Goal: Information Seeking & Learning: Learn about a topic

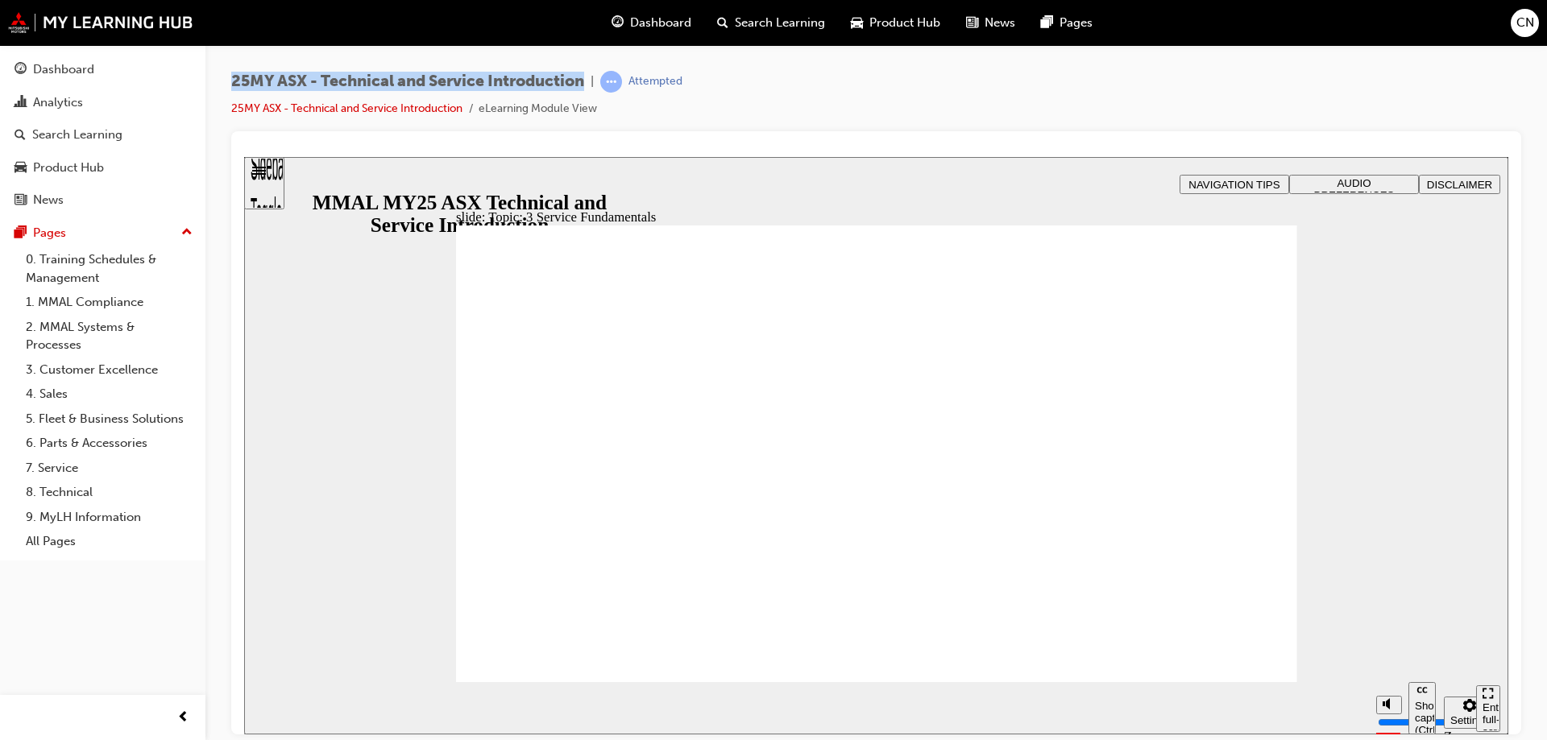
drag, startPoint x: 230, startPoint y: 83, endPoint x: 587, endPoint y: 86, distance: 357.0
click at [587, 86] on div "25MY ASX - Technical and Service Introduction | Attempted 25MY ASX - Technical …" at bounding box center [876, 372] width 1342 height 655
click at [645, 25] on span "Dashboard" at bounding box center [660, 23] width 61 height 19
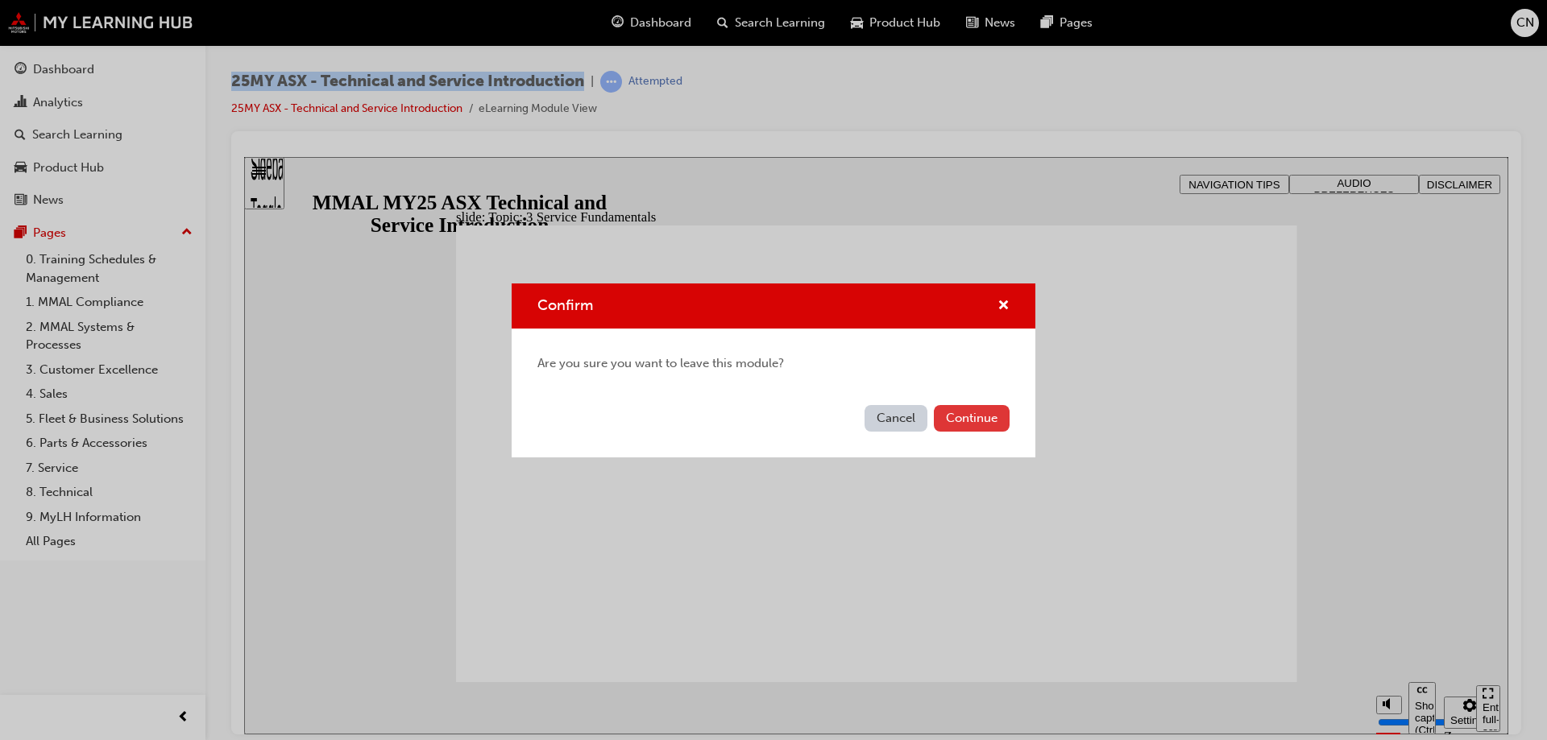
click at [979, 423] on button "Continue" at bounding box center [972, 418] width 76 height 27
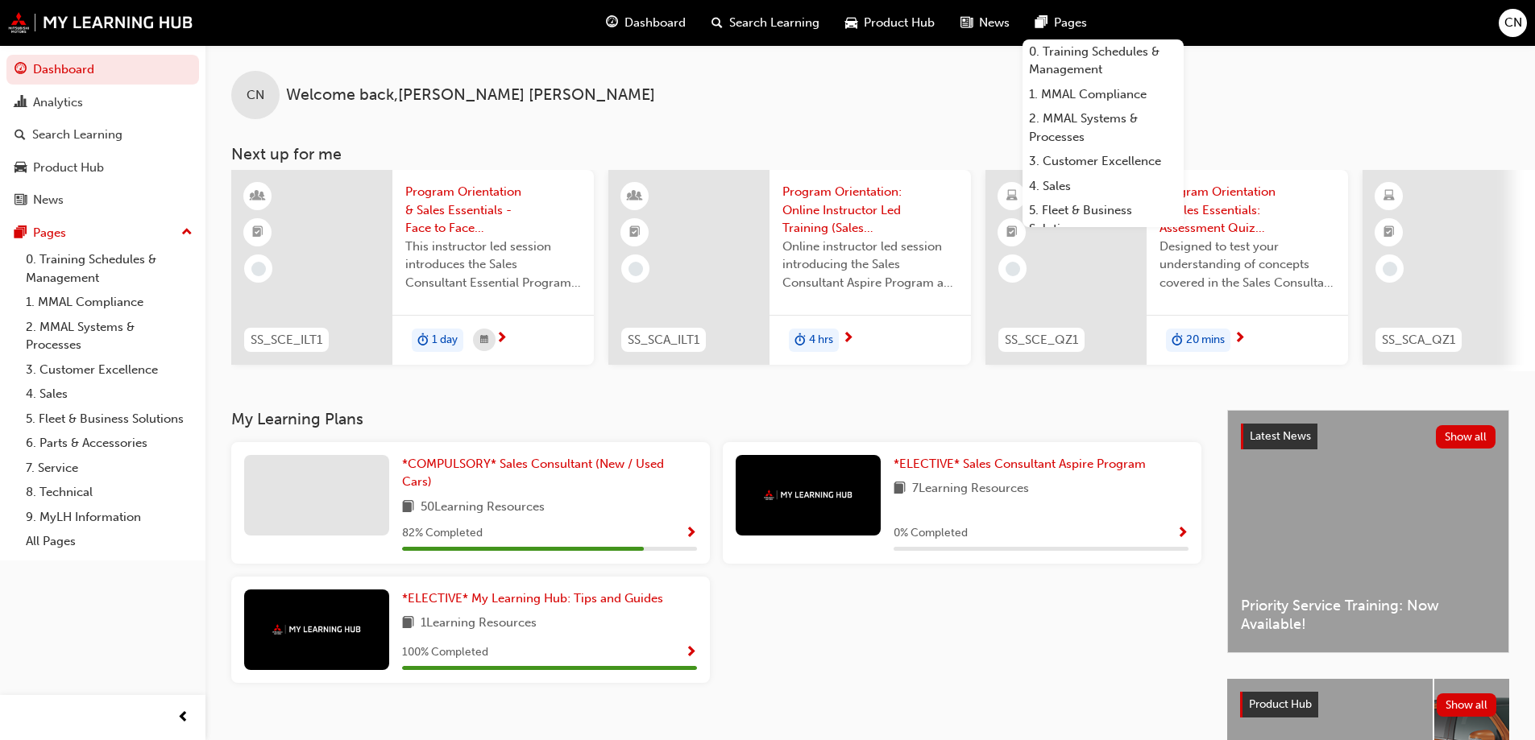
click at [755, 20] on span "Search Learning" at bounding box center [774, 23] width 90 height 19
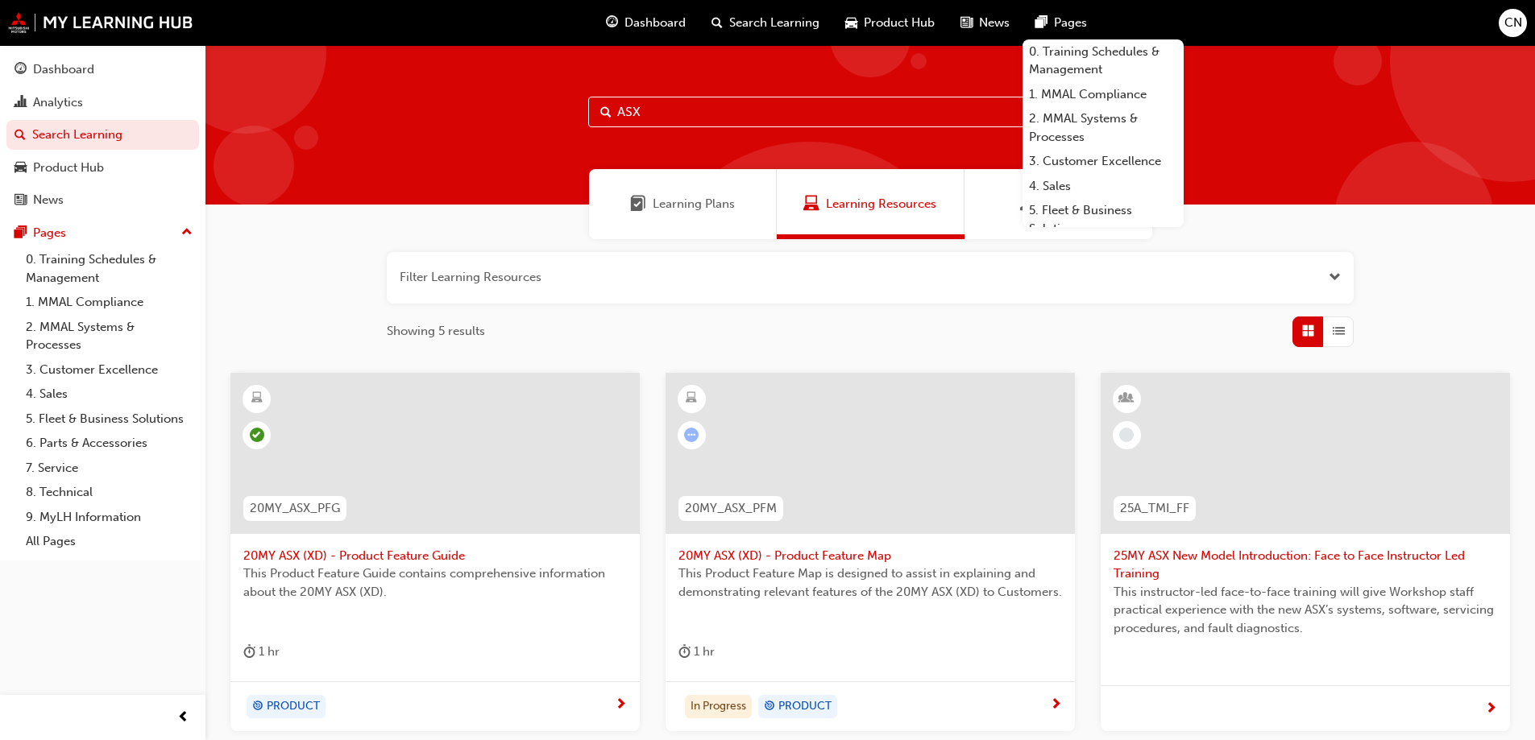
click at [648, 102] on input "ASX" at bounding box center [870, 112] width 564 height 31
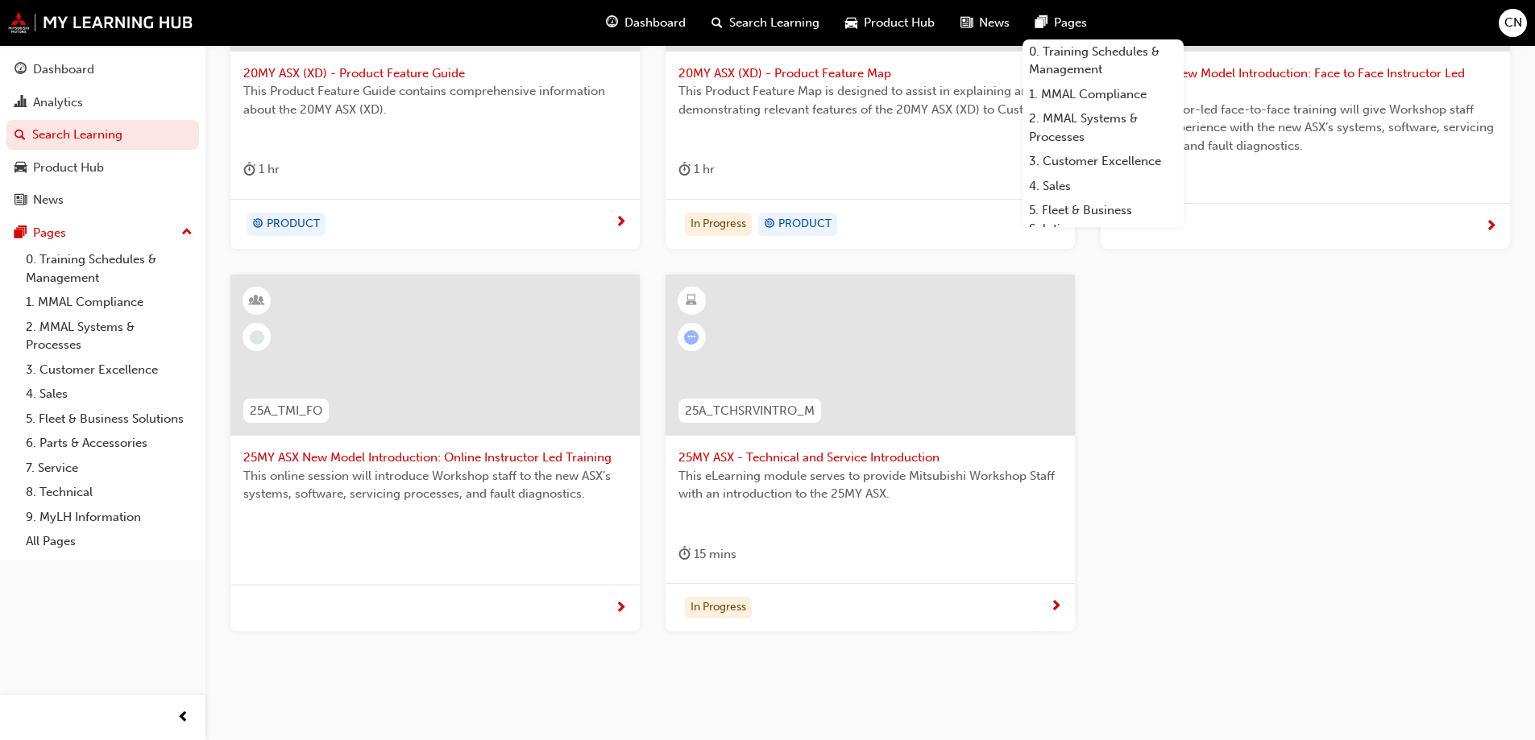
scroll to position [483, 0]
click at [831, 454] on span "25MY ASX - Technical and Service Introduction" at bounding box center [870, 457] width 384 height 19
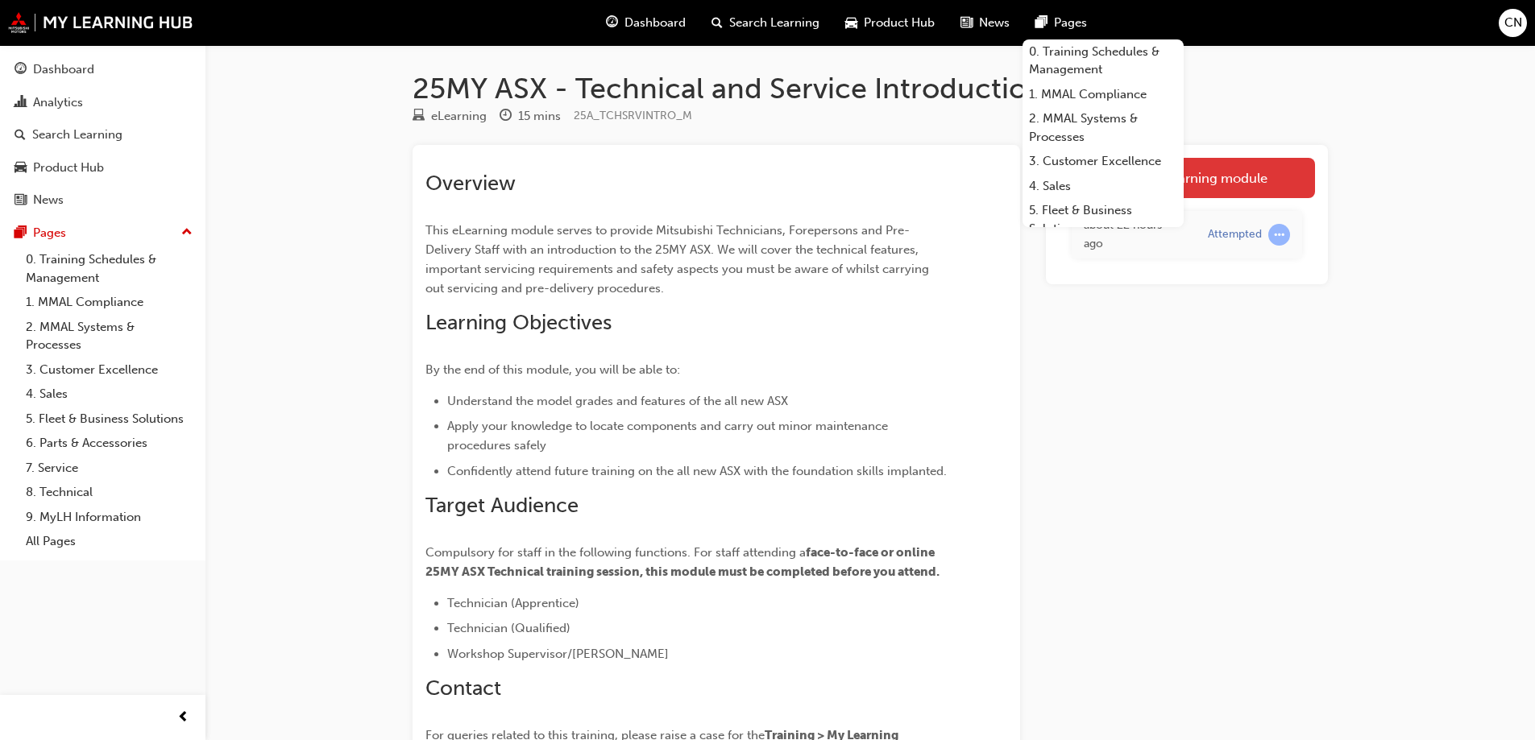
click at [1234, 163] on link "Launch eLearning module" at bounding box center [1187, 178] width 256 height 40
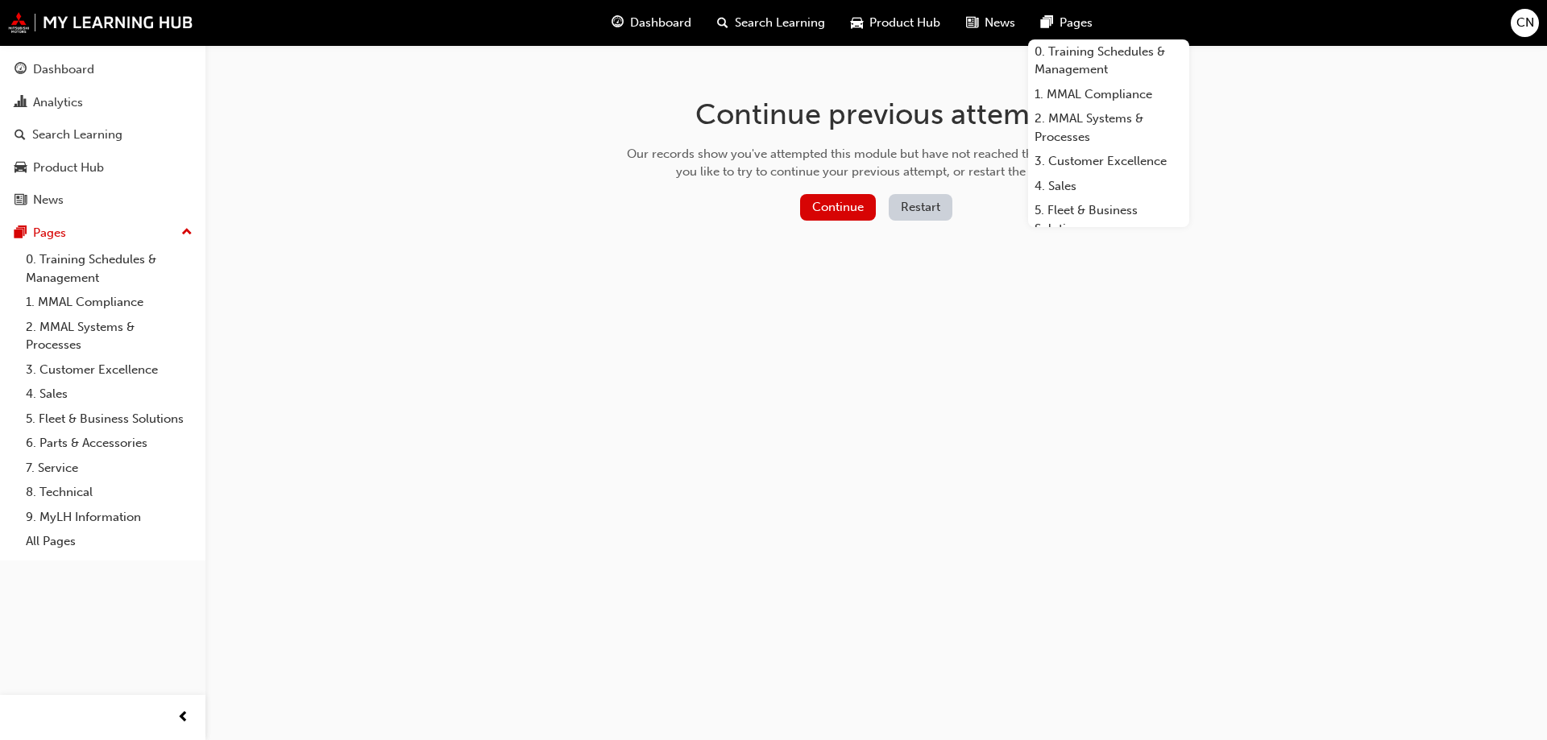
click at [931, 206] on button "Restart" at bounding box center [921, 207] width 64 height 27
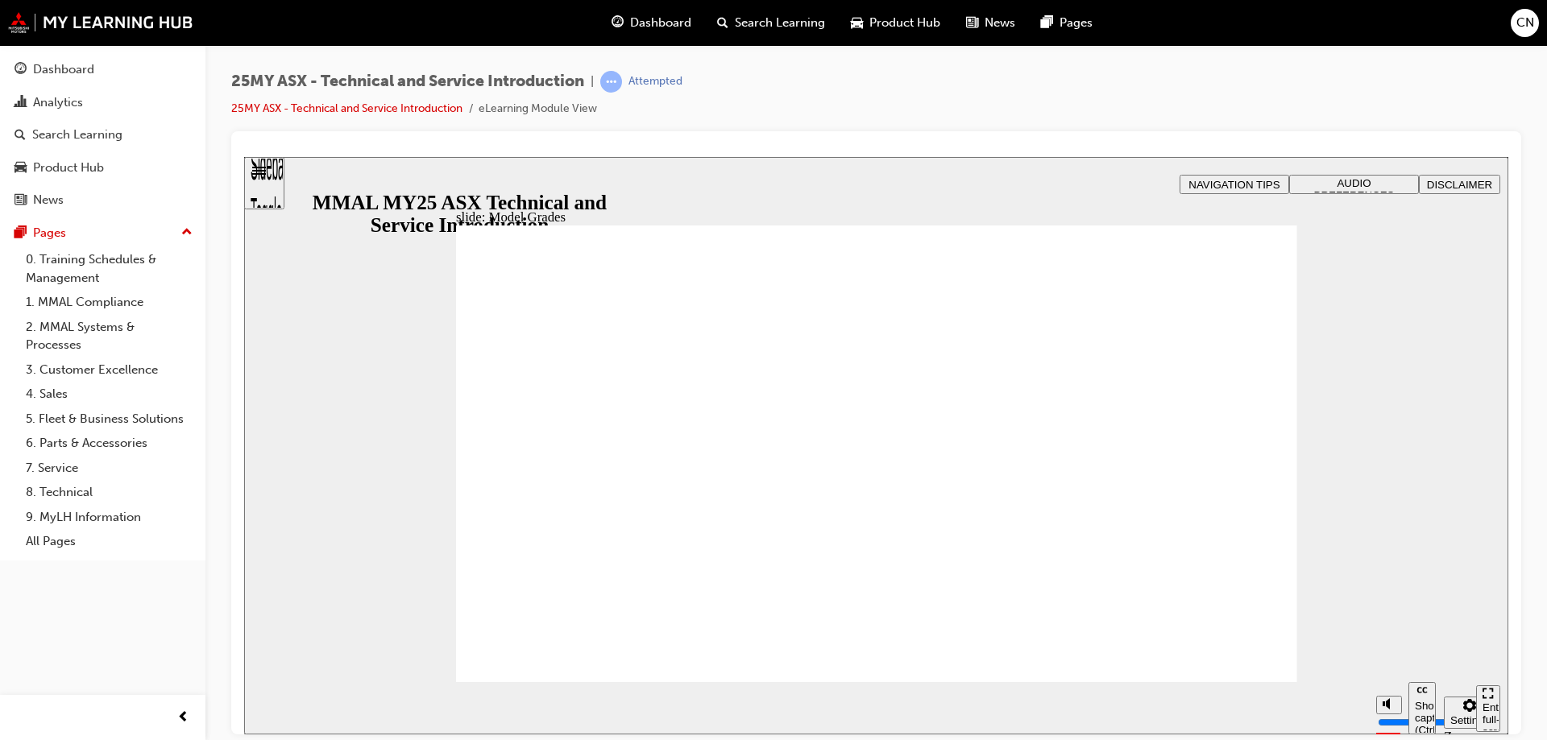
drag, startPoint x: 876, startPoint y: 487, endPoint x: 1006, endPoint y: 475, distance: 130.3
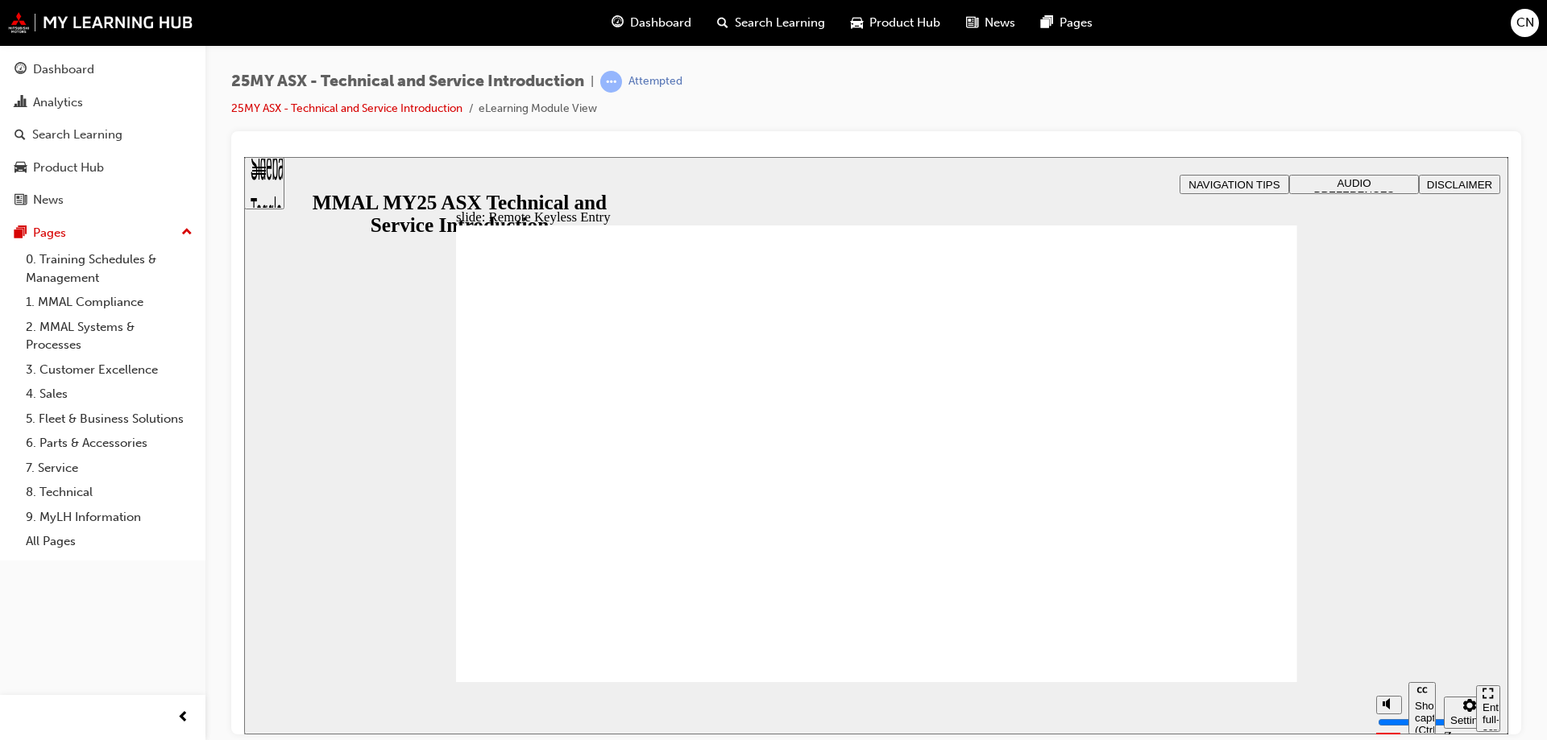
type input "21"
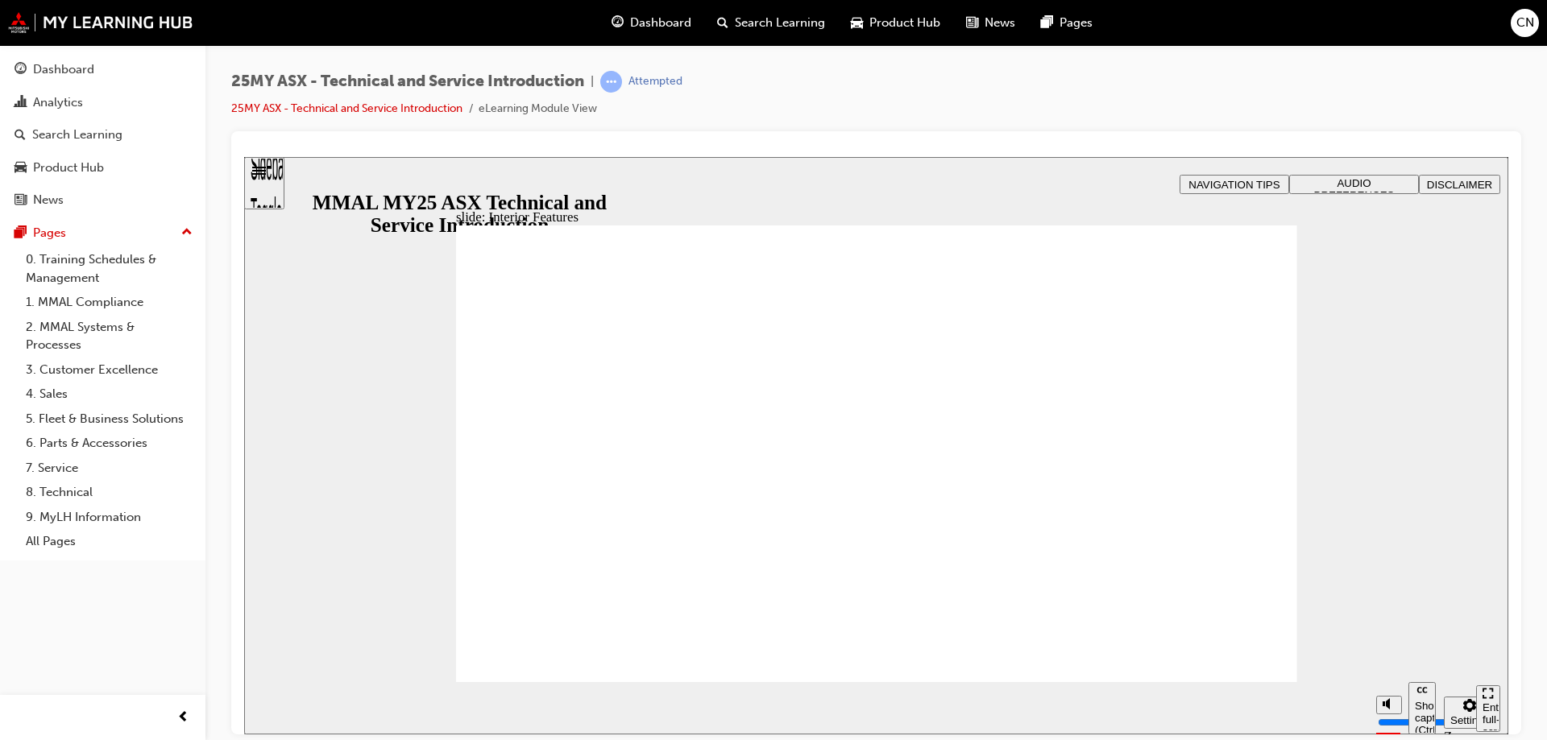
type input "17"
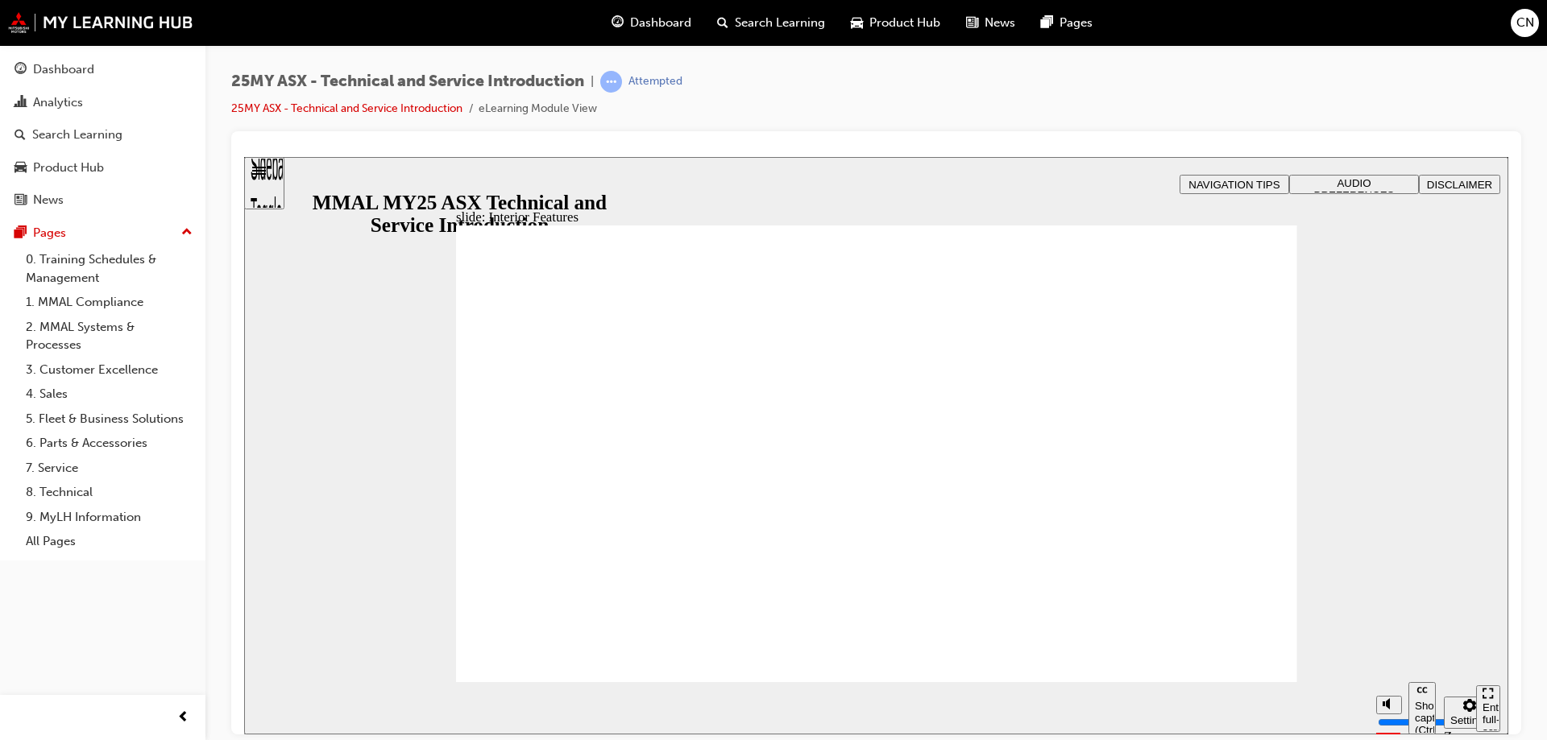
drag, startPoint x: 1159, startPoint y: 371, endPoint x: 1164, endPoint y: 438, distance: 66.2
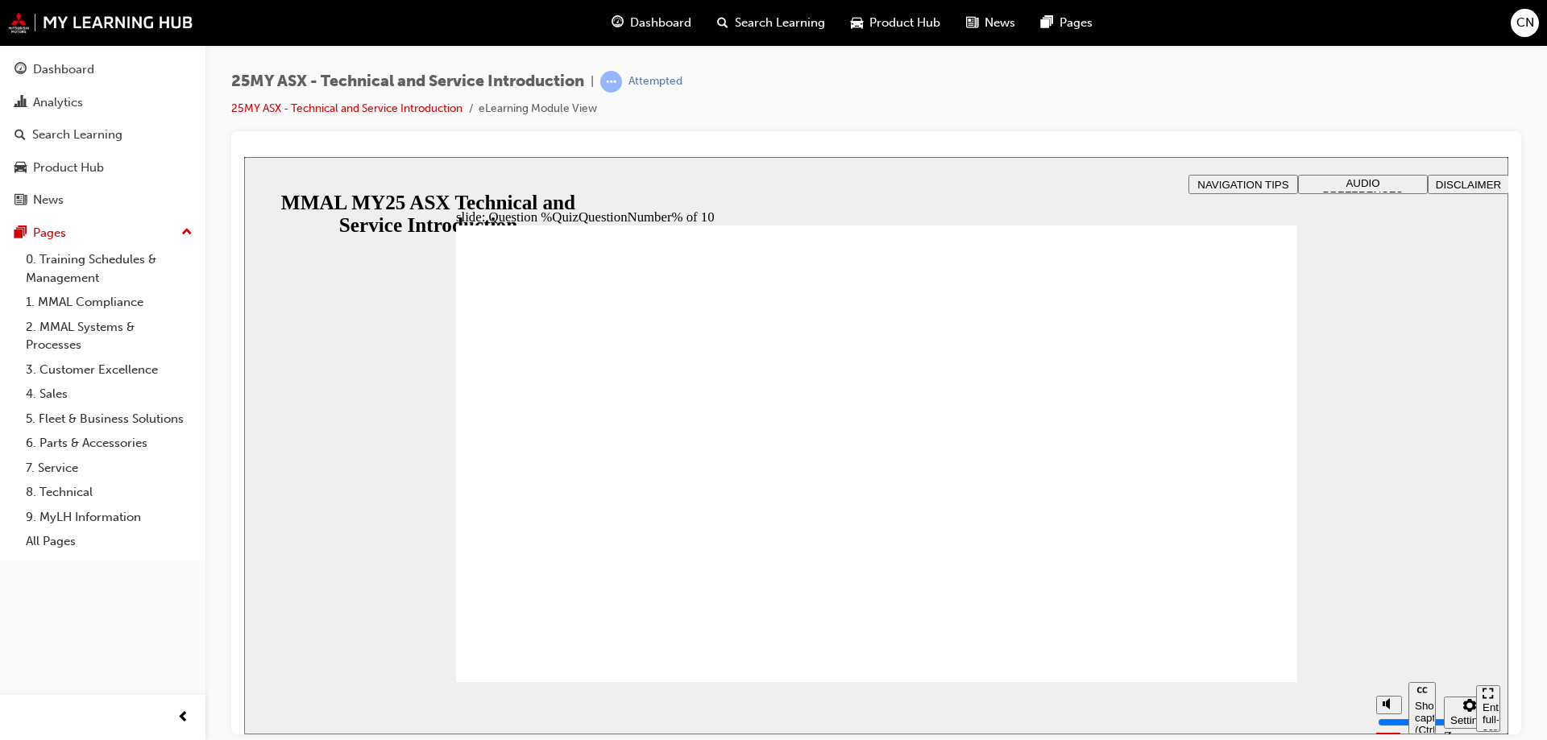
radio input "true"
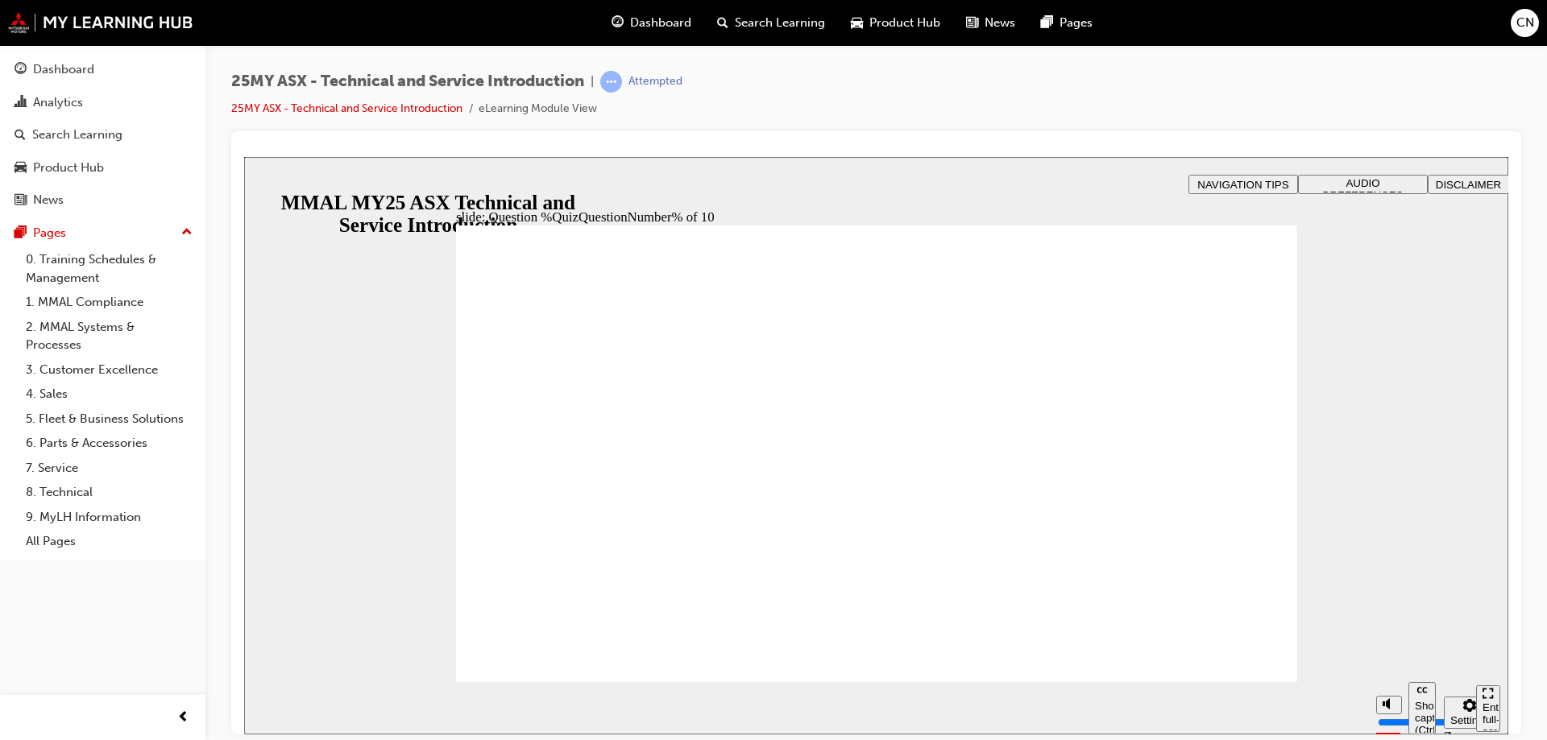
radio input "true"
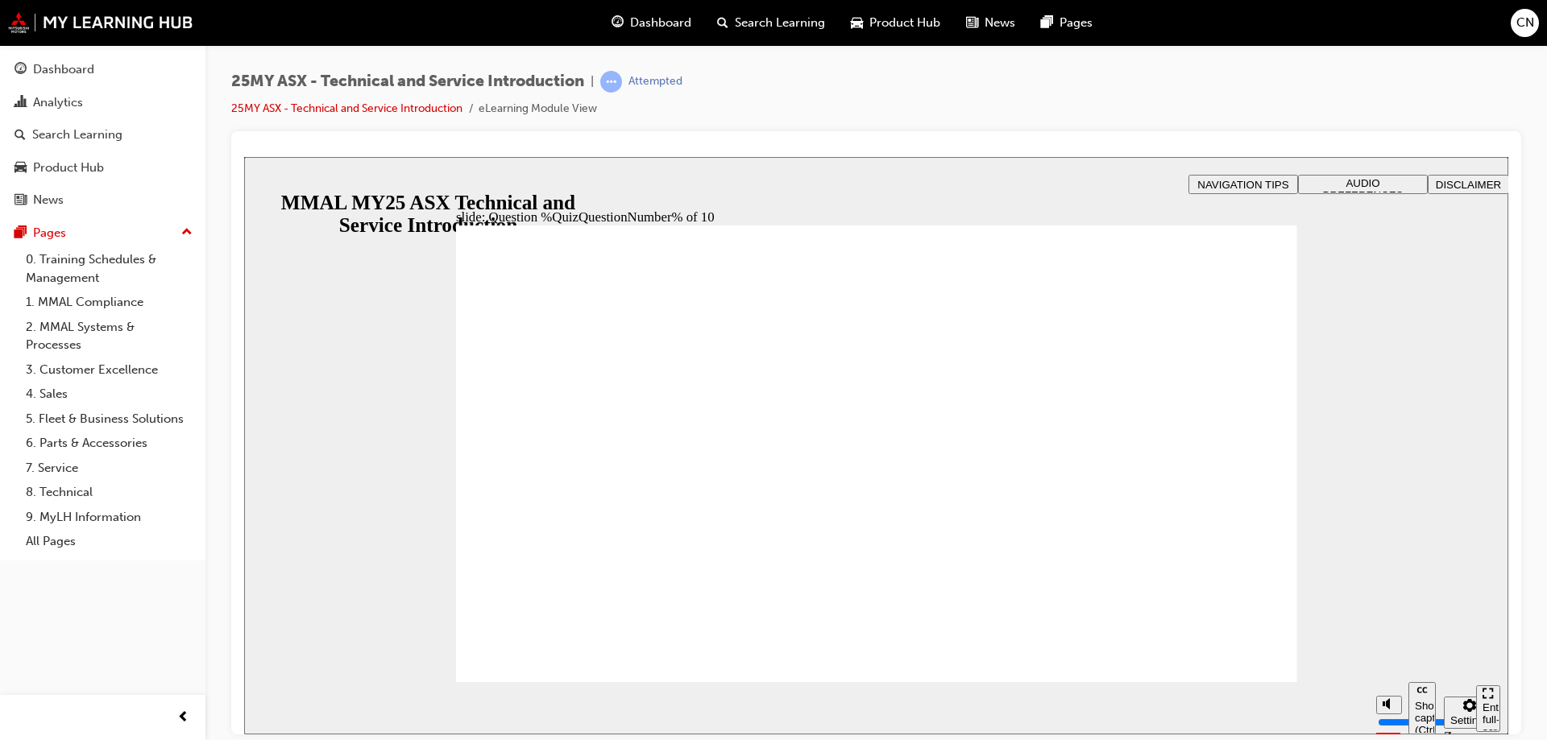
radio input "true"
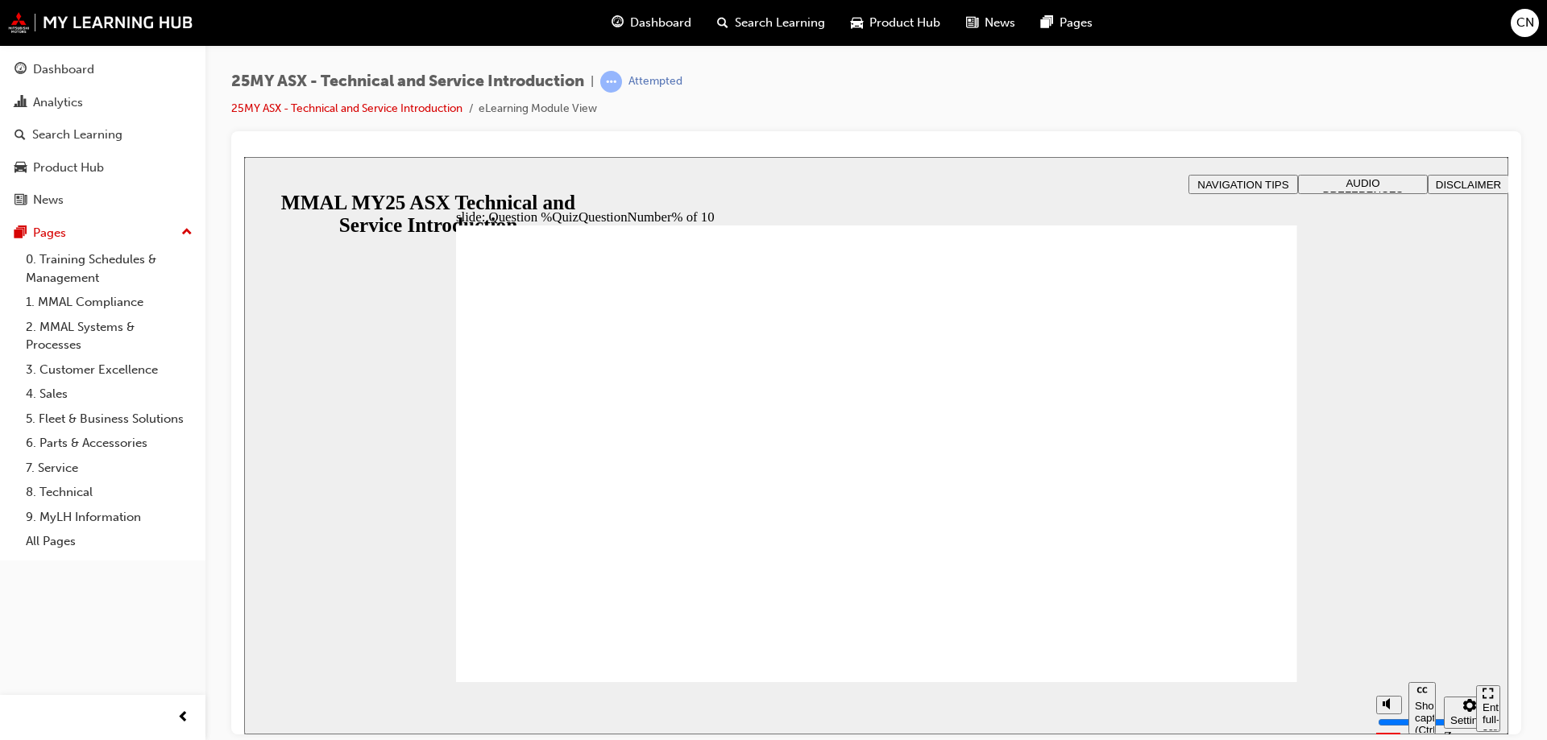
radio input "true"
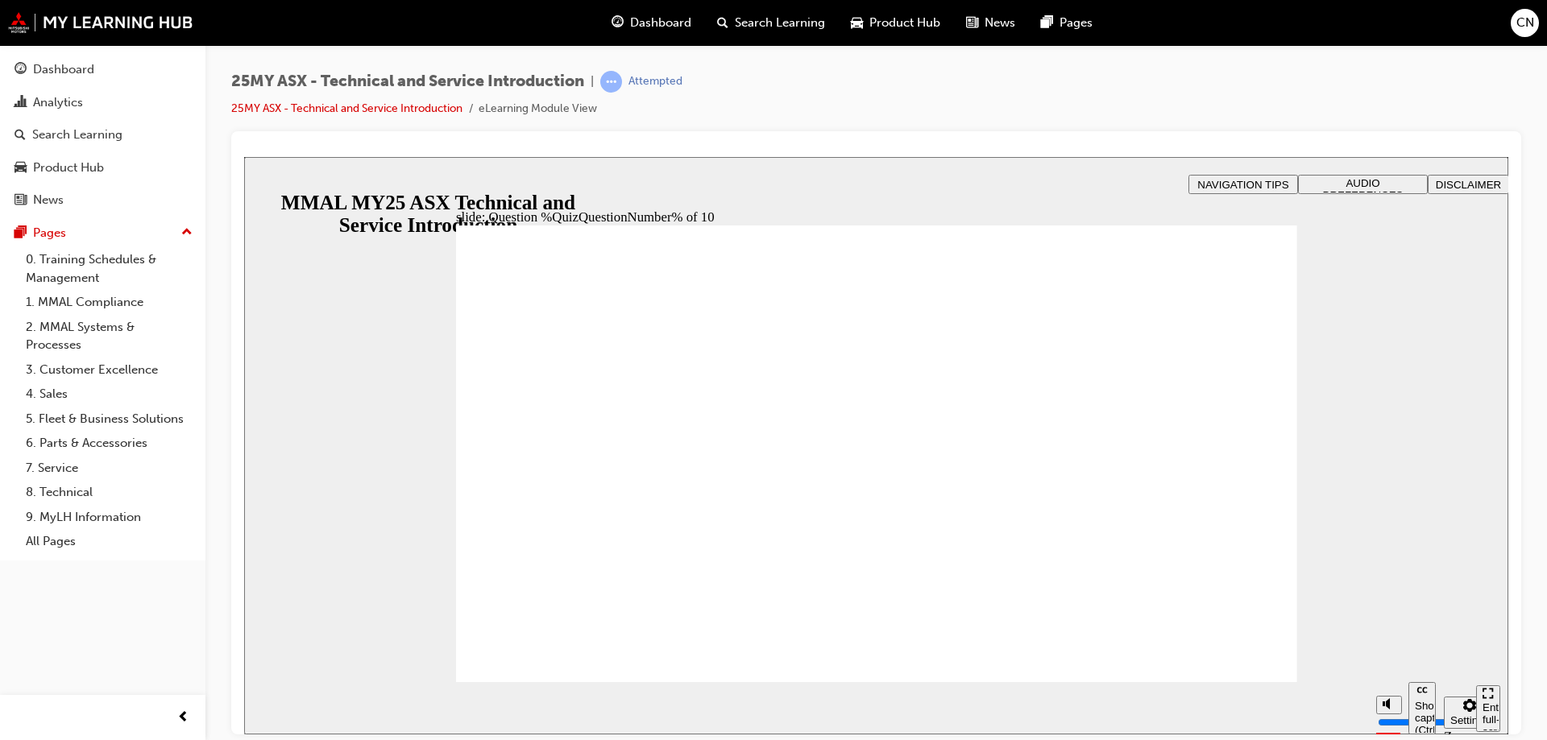
radio input "true"
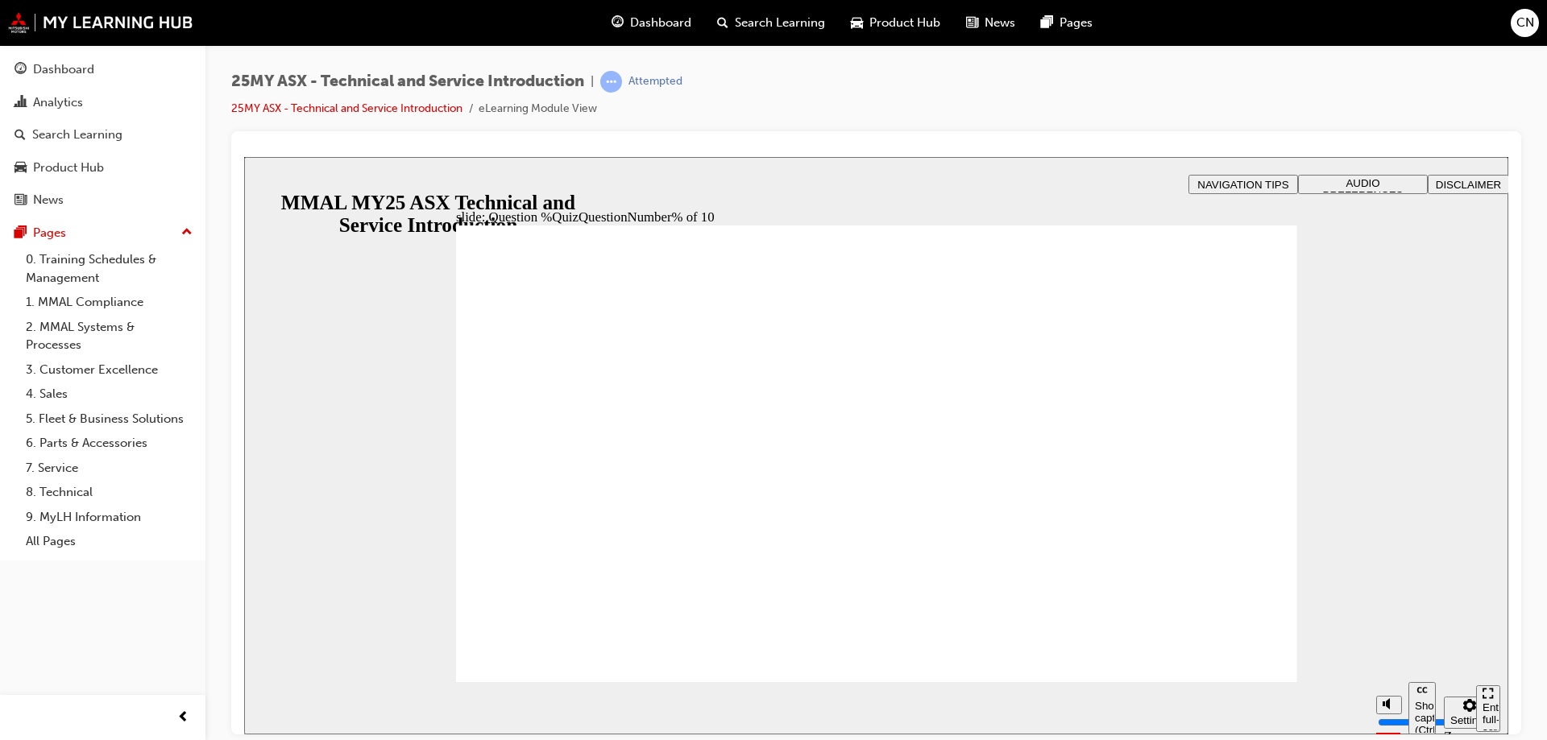
radio input "false"
radio input "true"
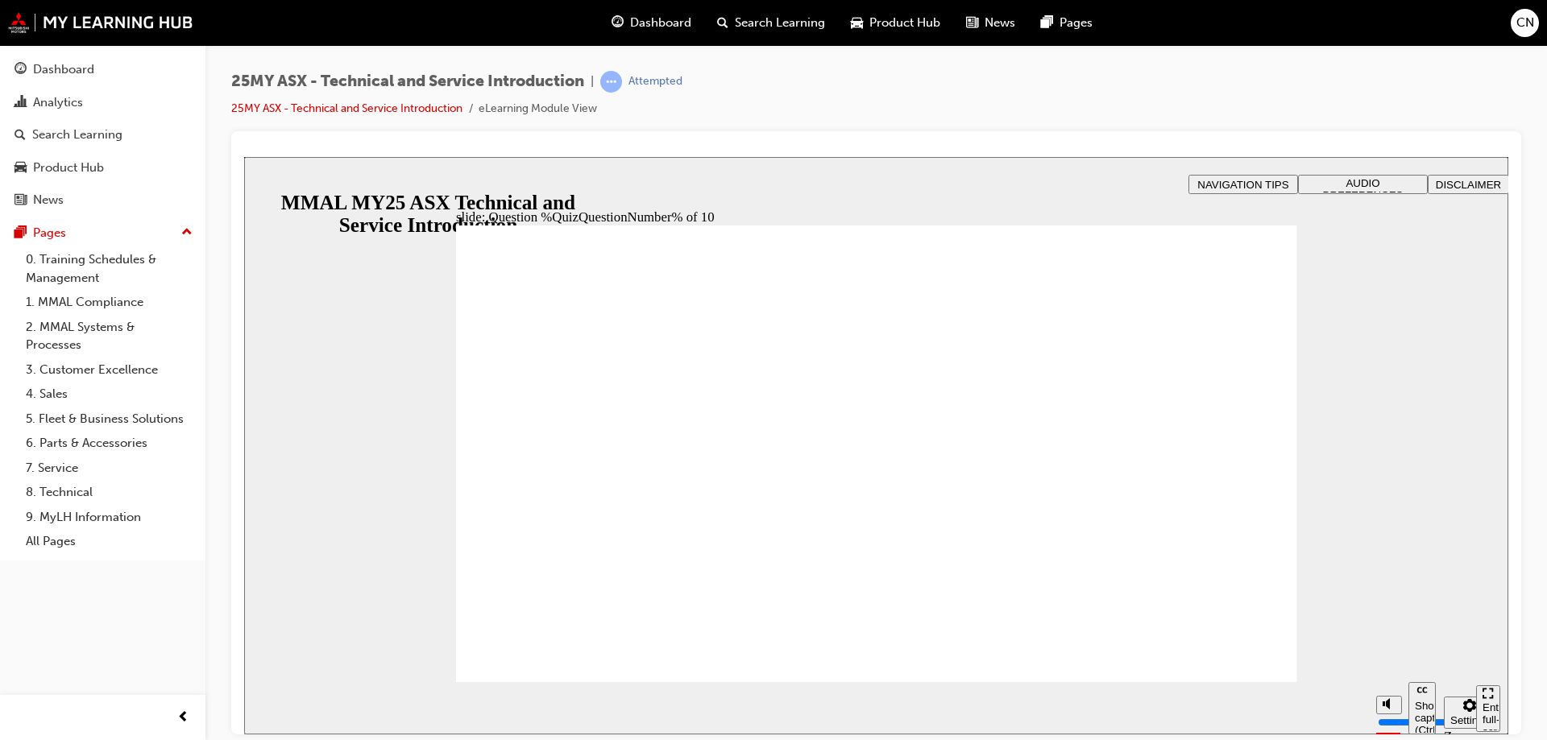
radio input "true"
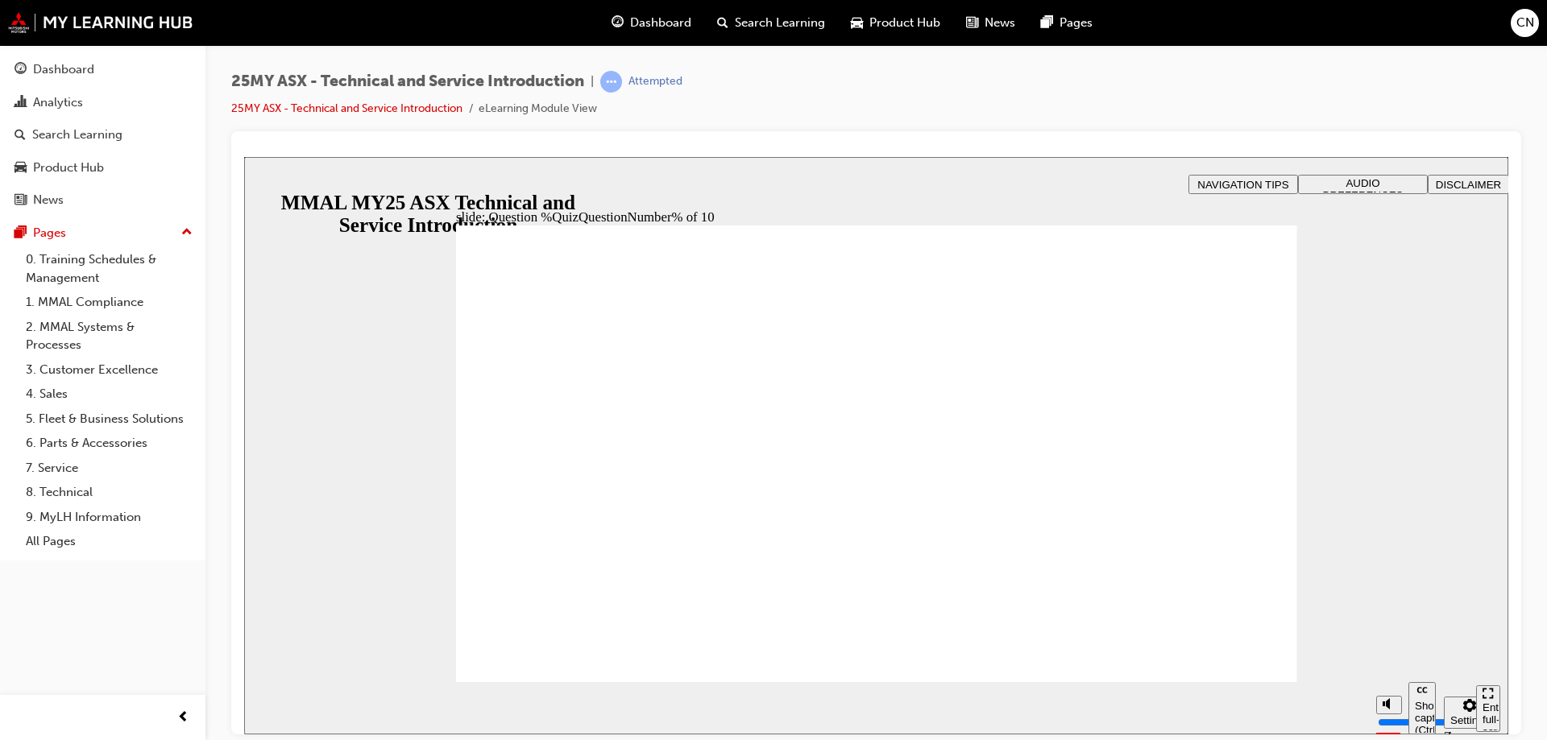
radio input "false"
radio input "true"
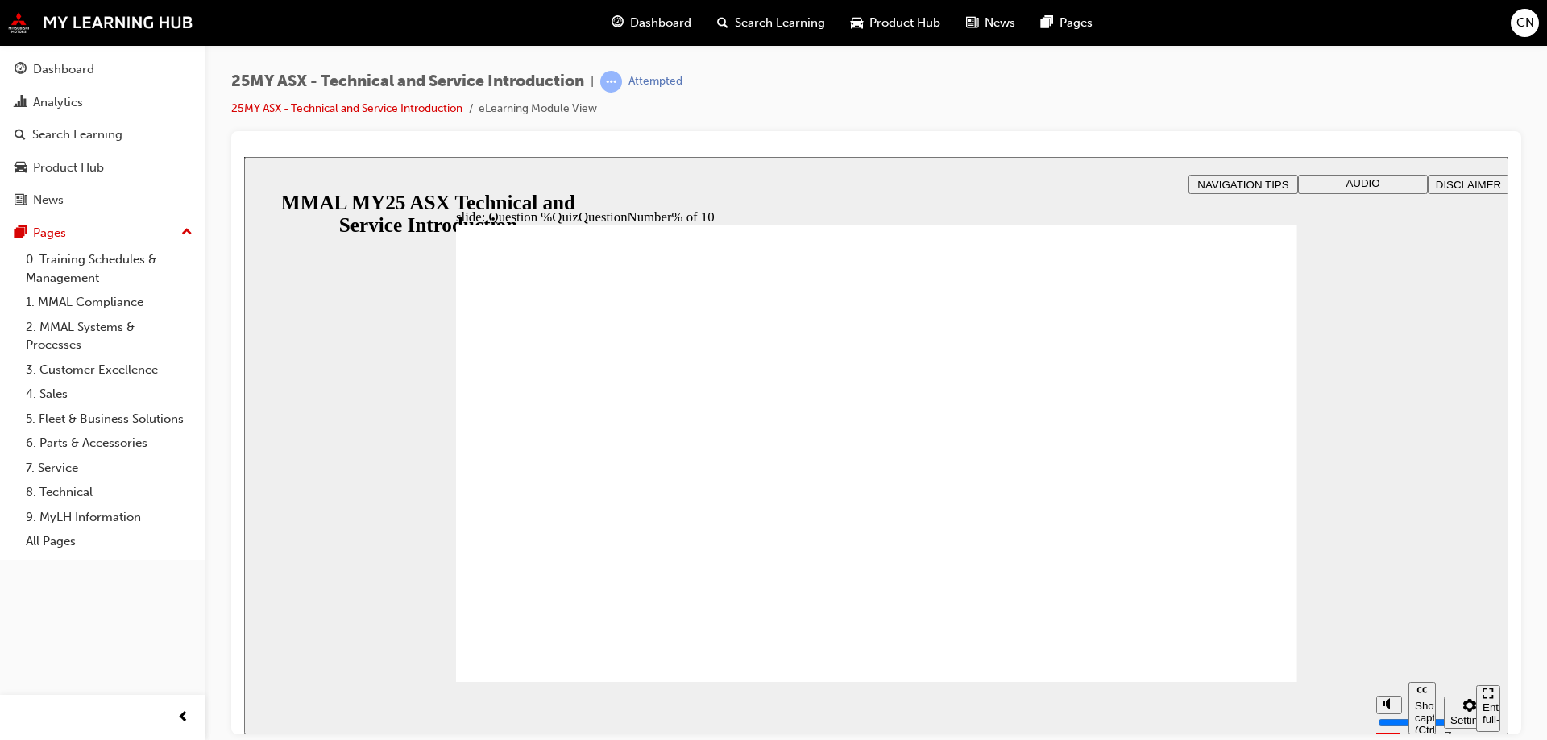
radio input "false"
radio input "true"
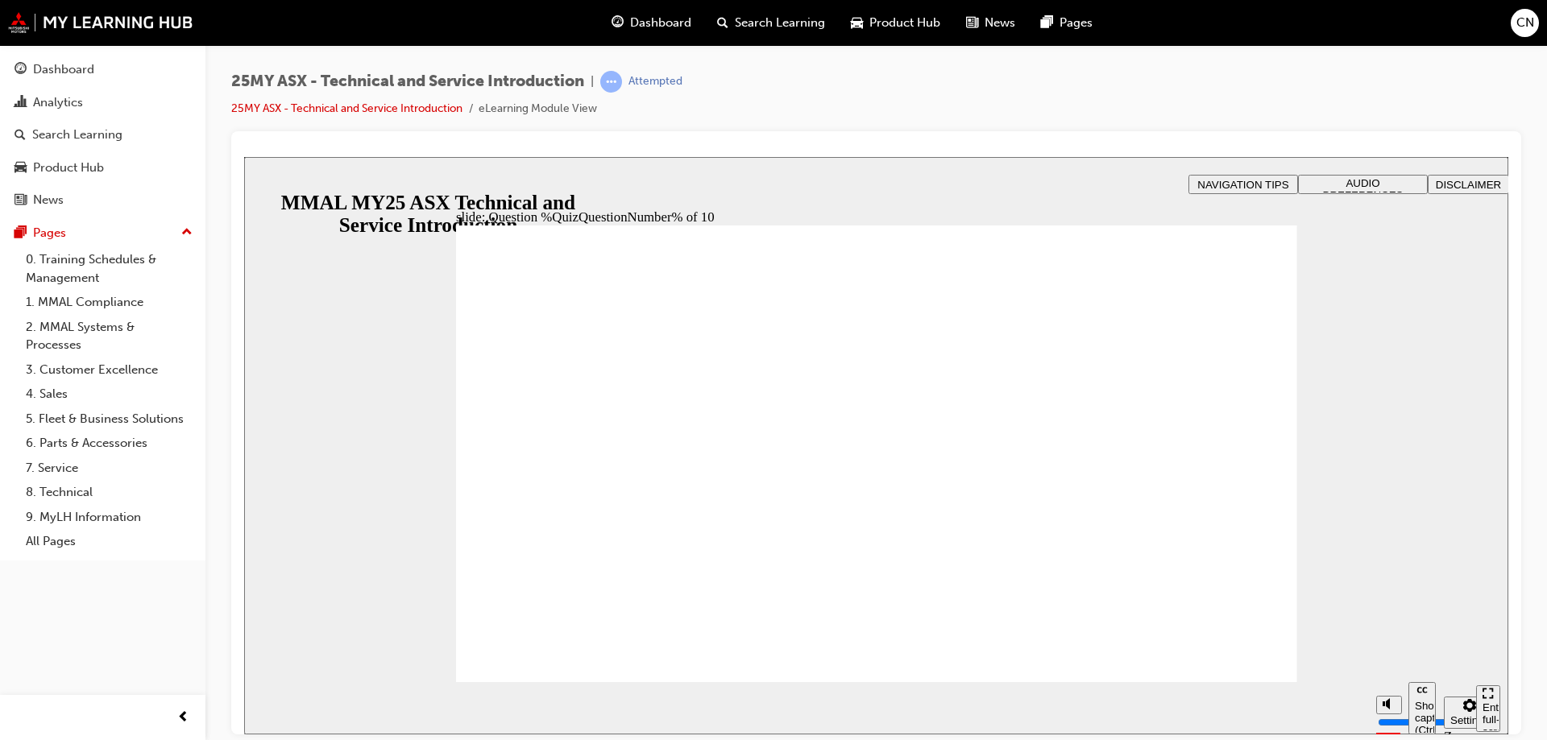
radio input "true"
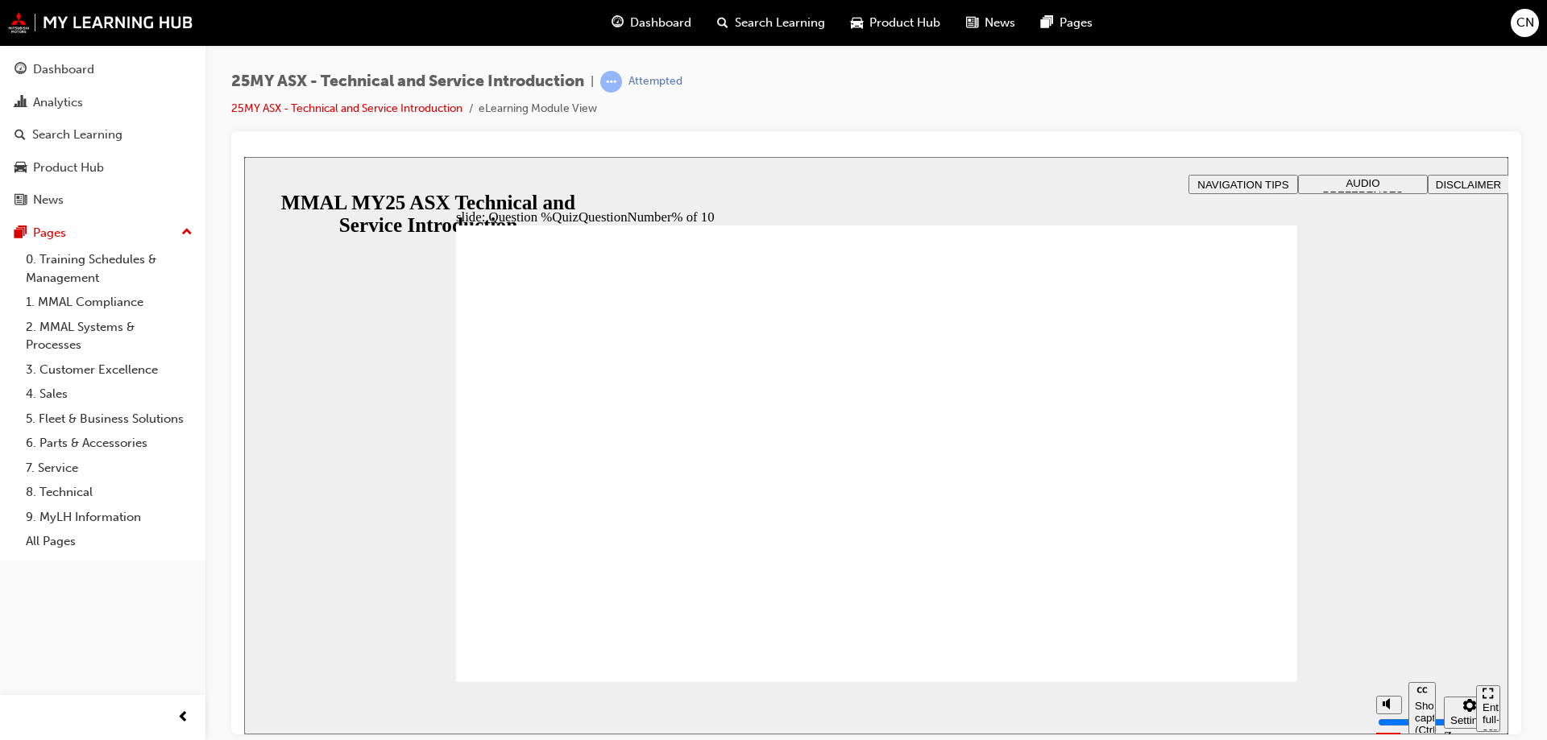
radio input "true"
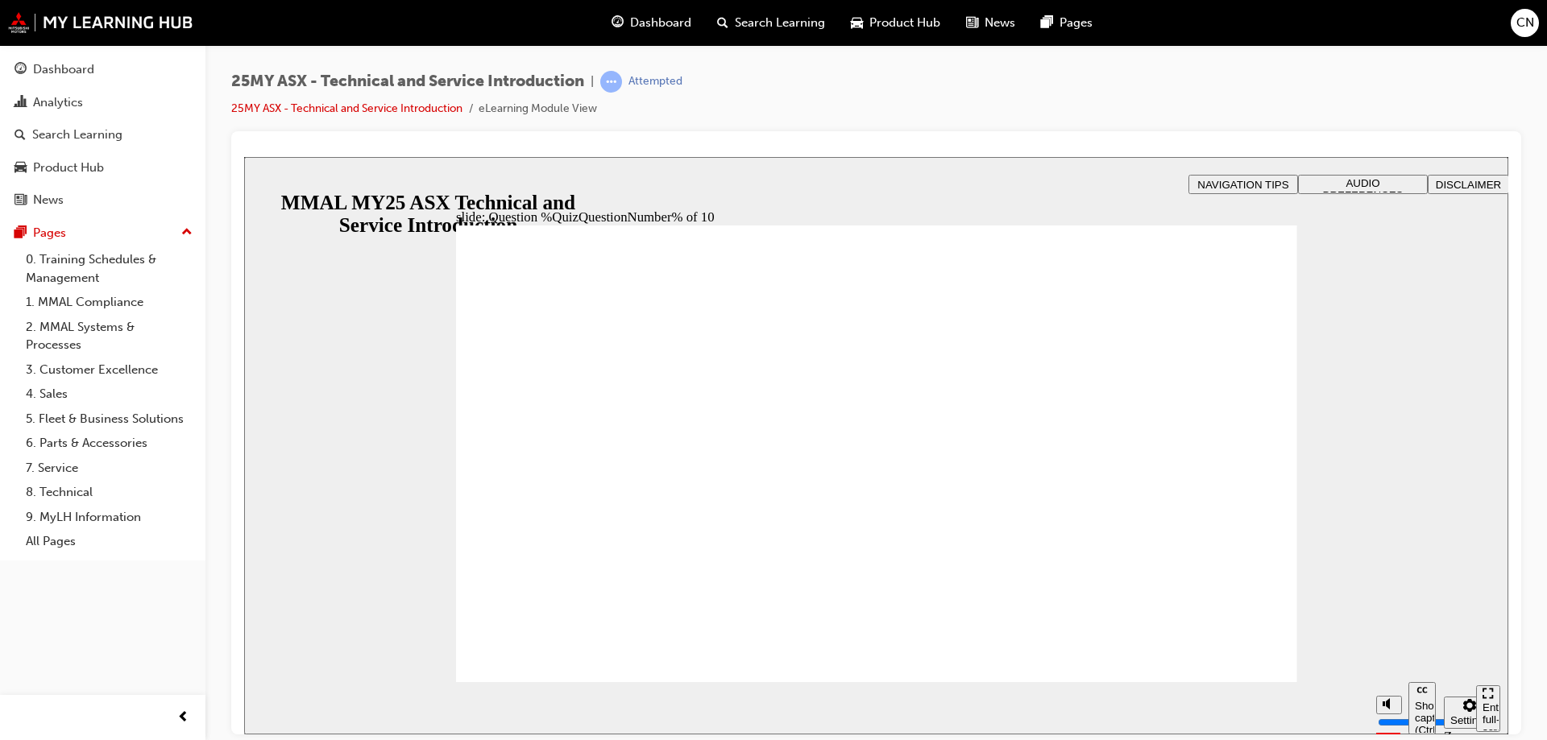
radio input "true"
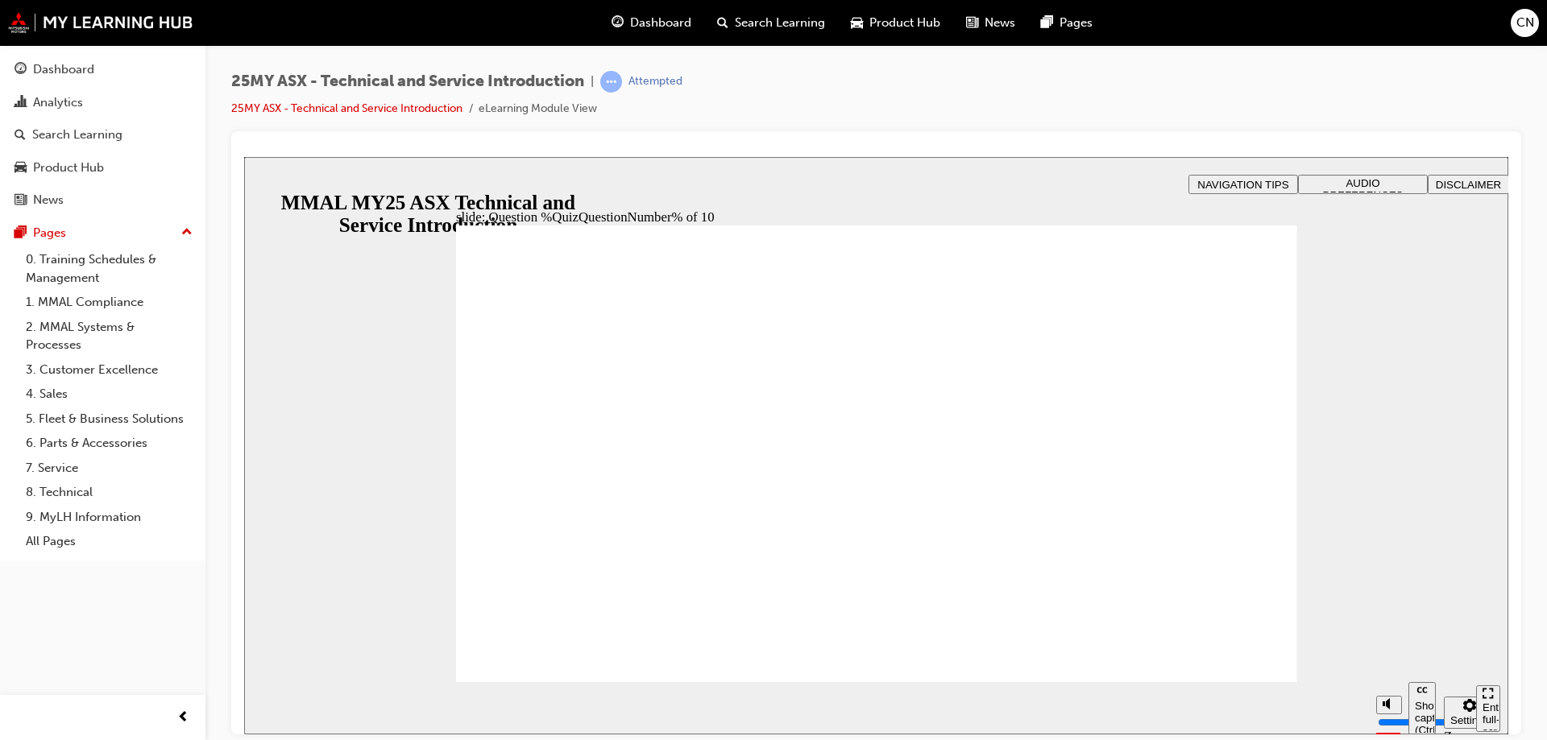
radio input "true"
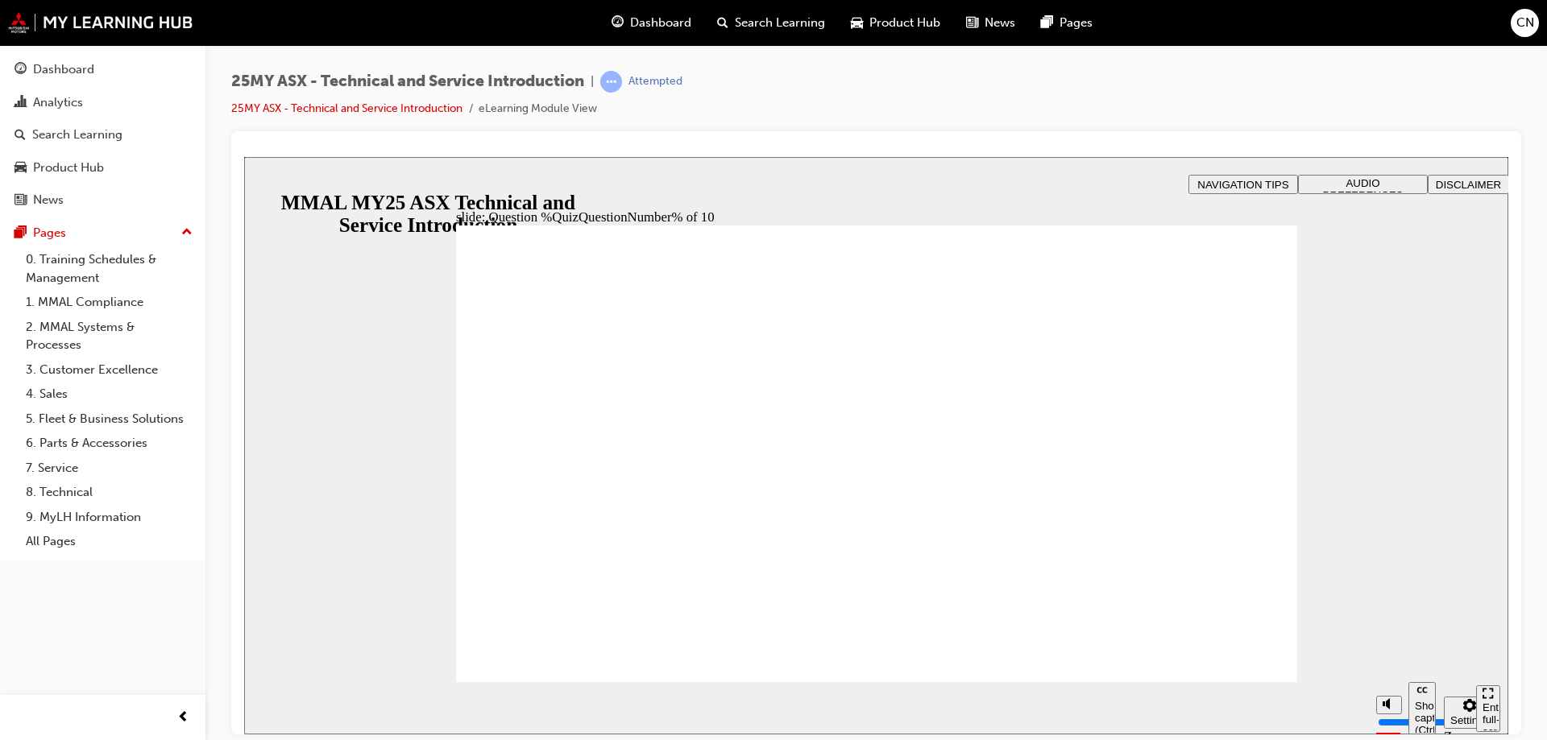
radio input "true"
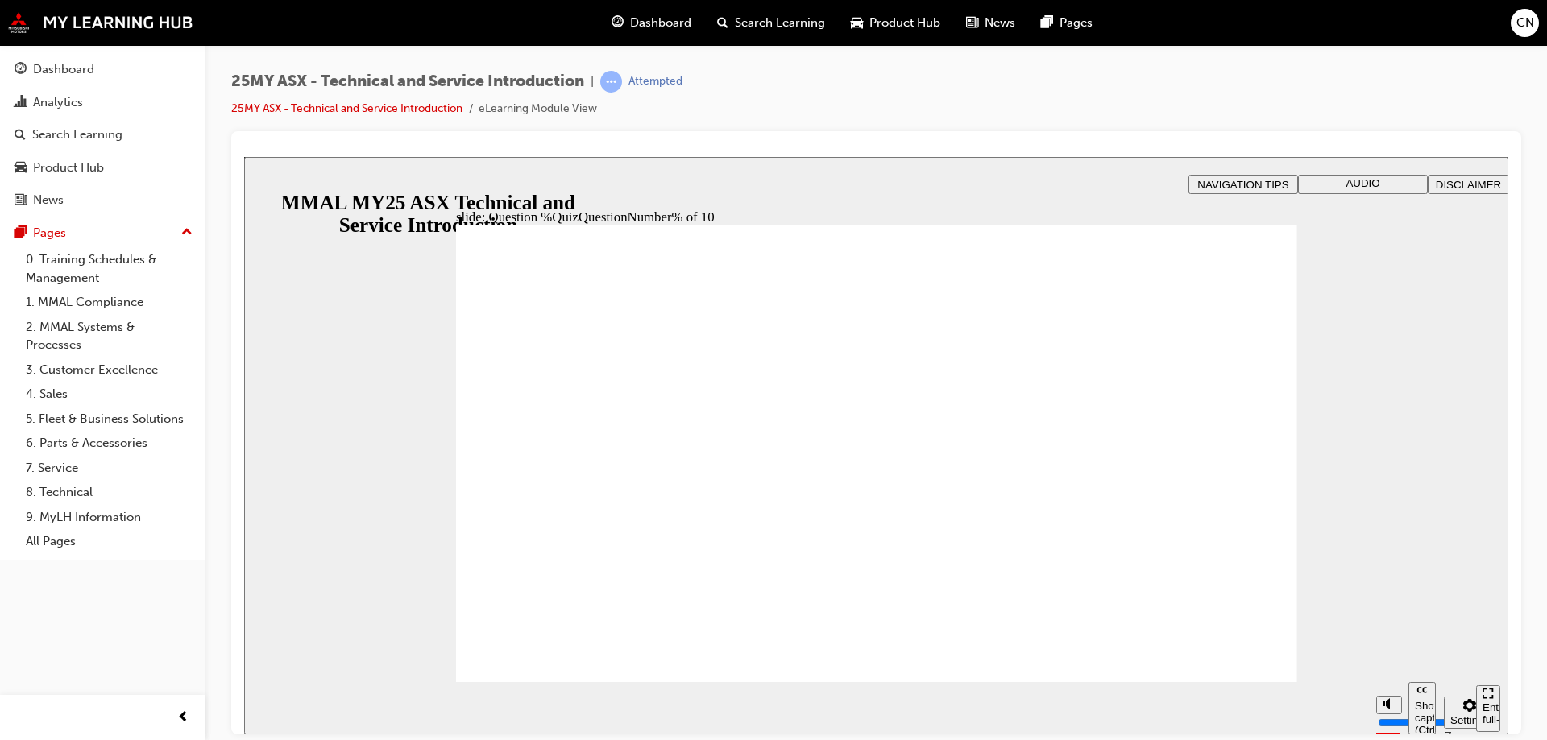
drag, startPoint x: 836, startPoint y: 598, endPoint x: 956, endPoint y: 622, distance: 123.3
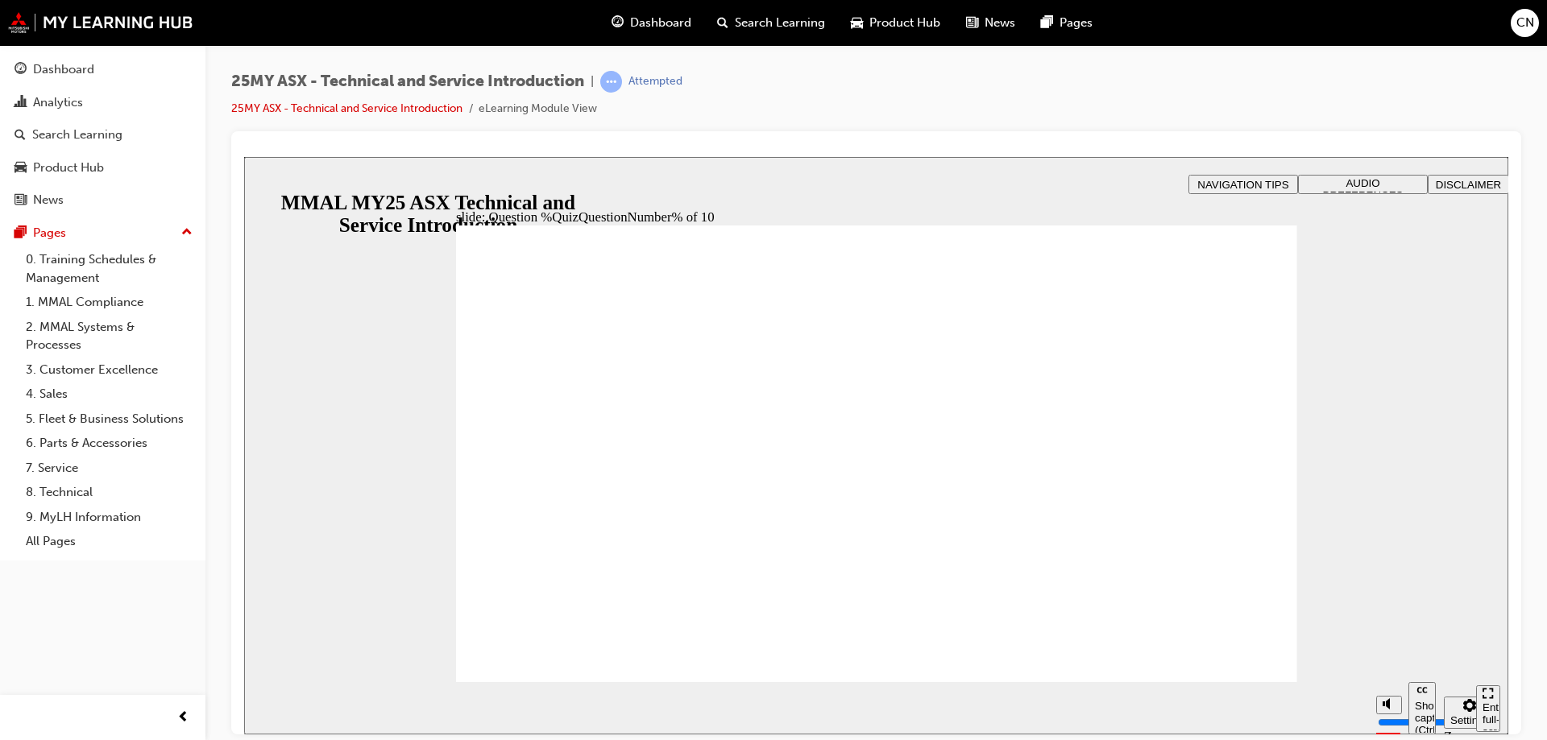
radio input "true"
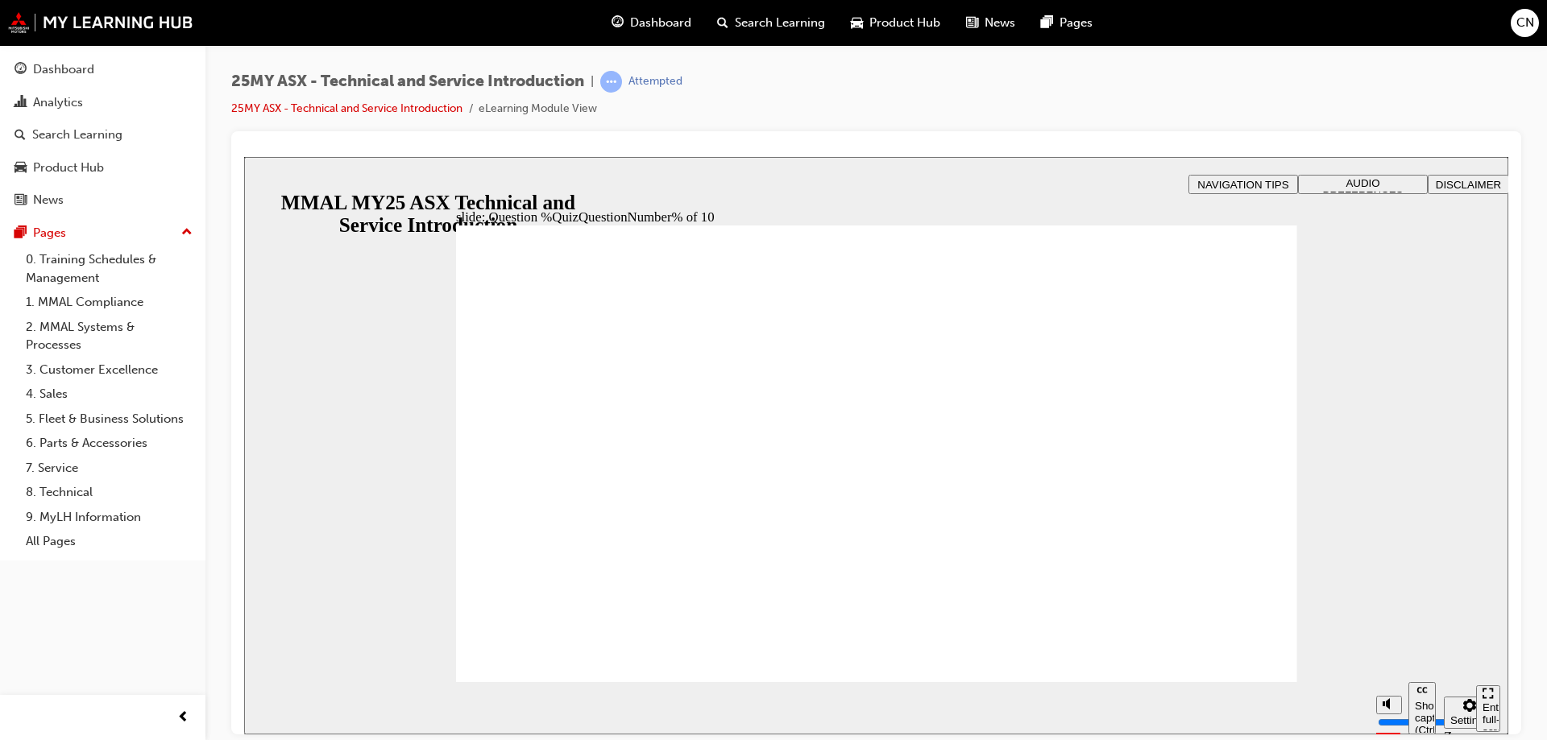
radio input "true"
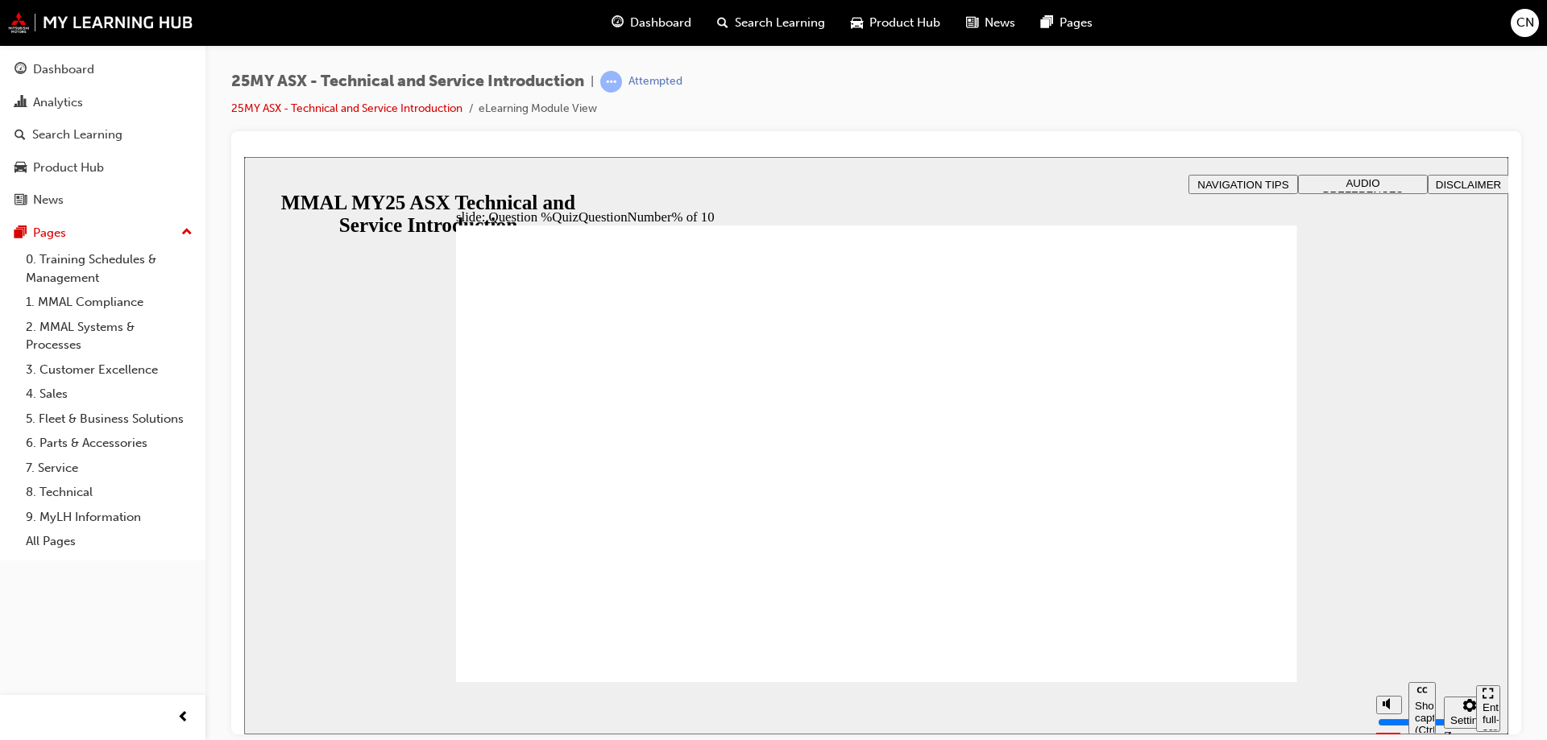
radio input "true"
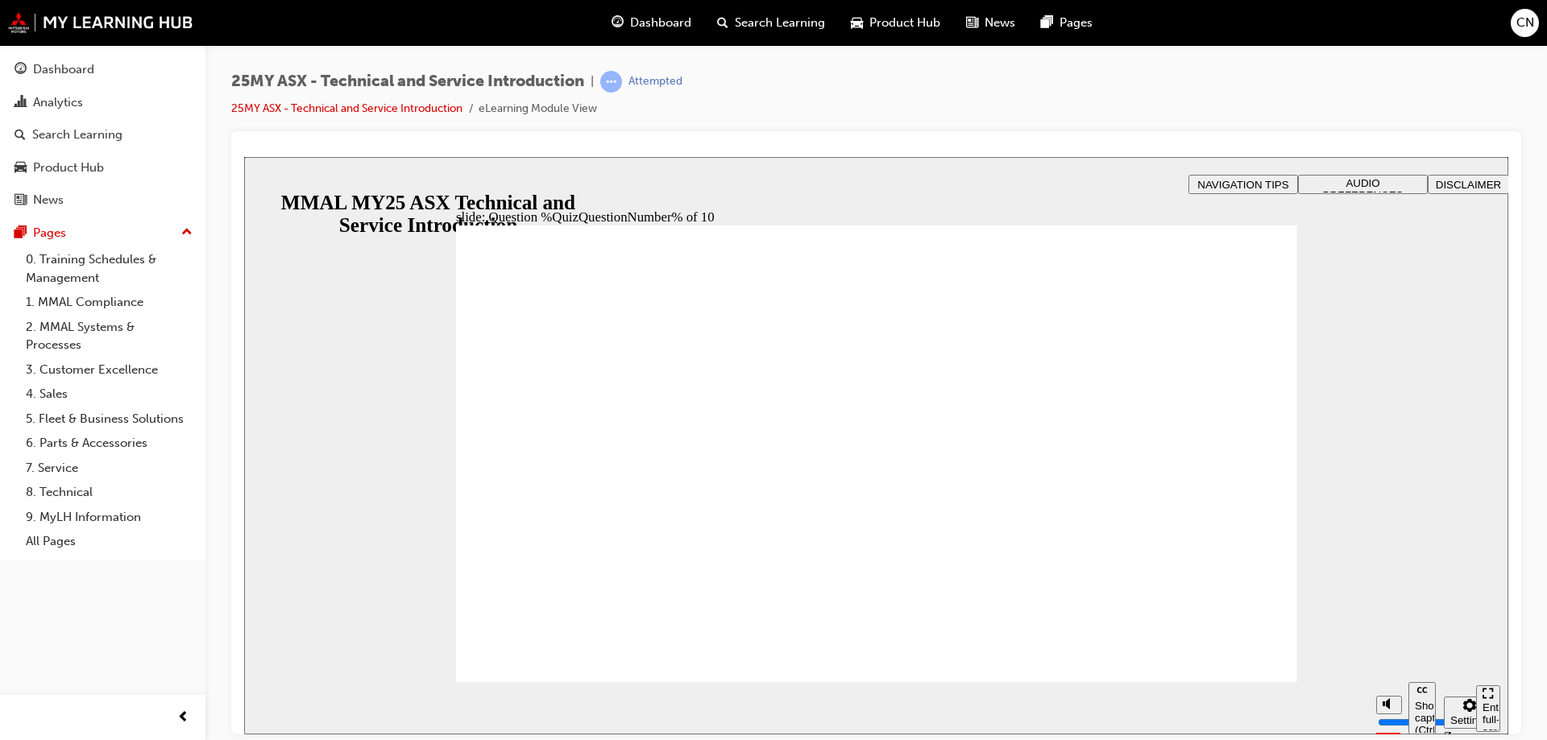
radio input "true"
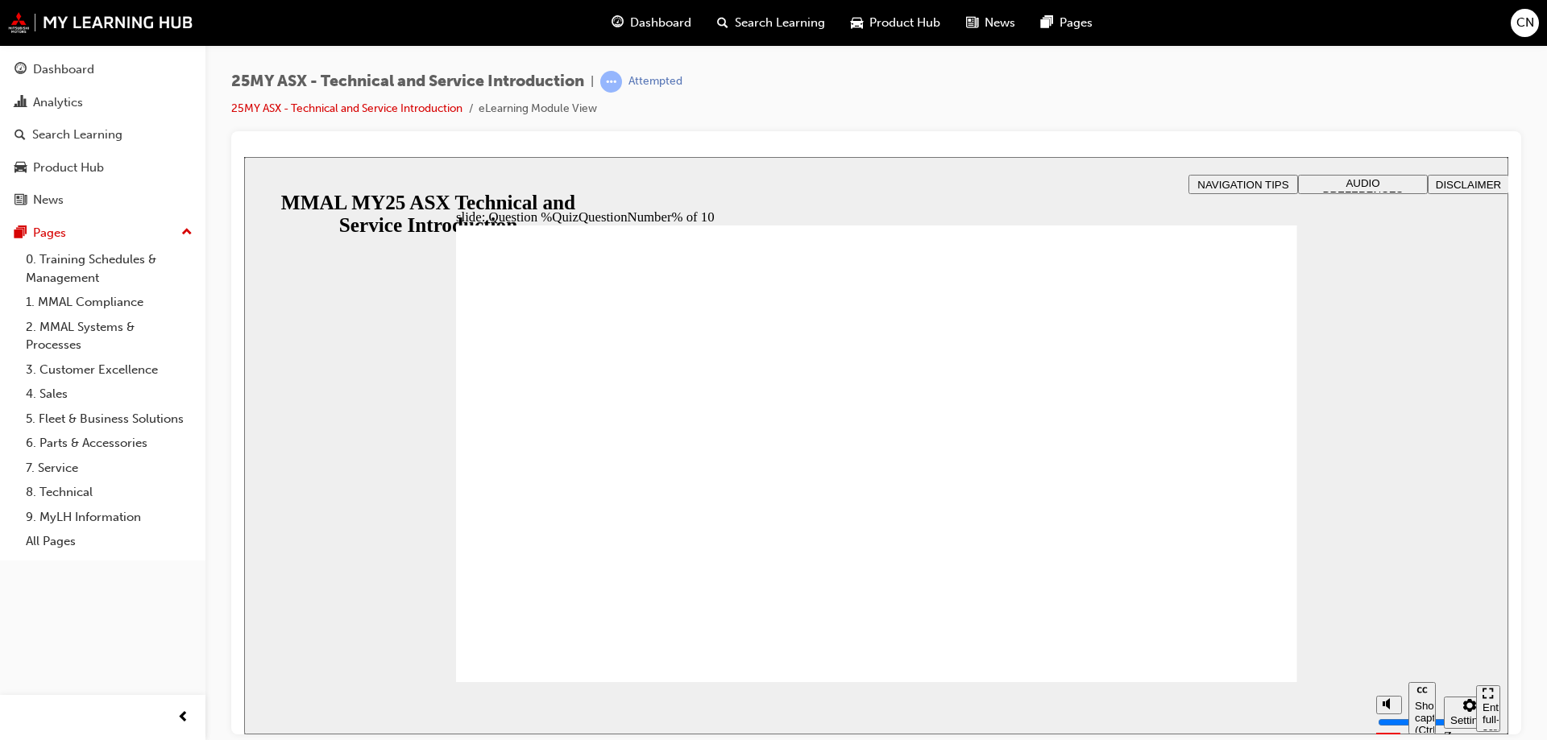
radio input "true"
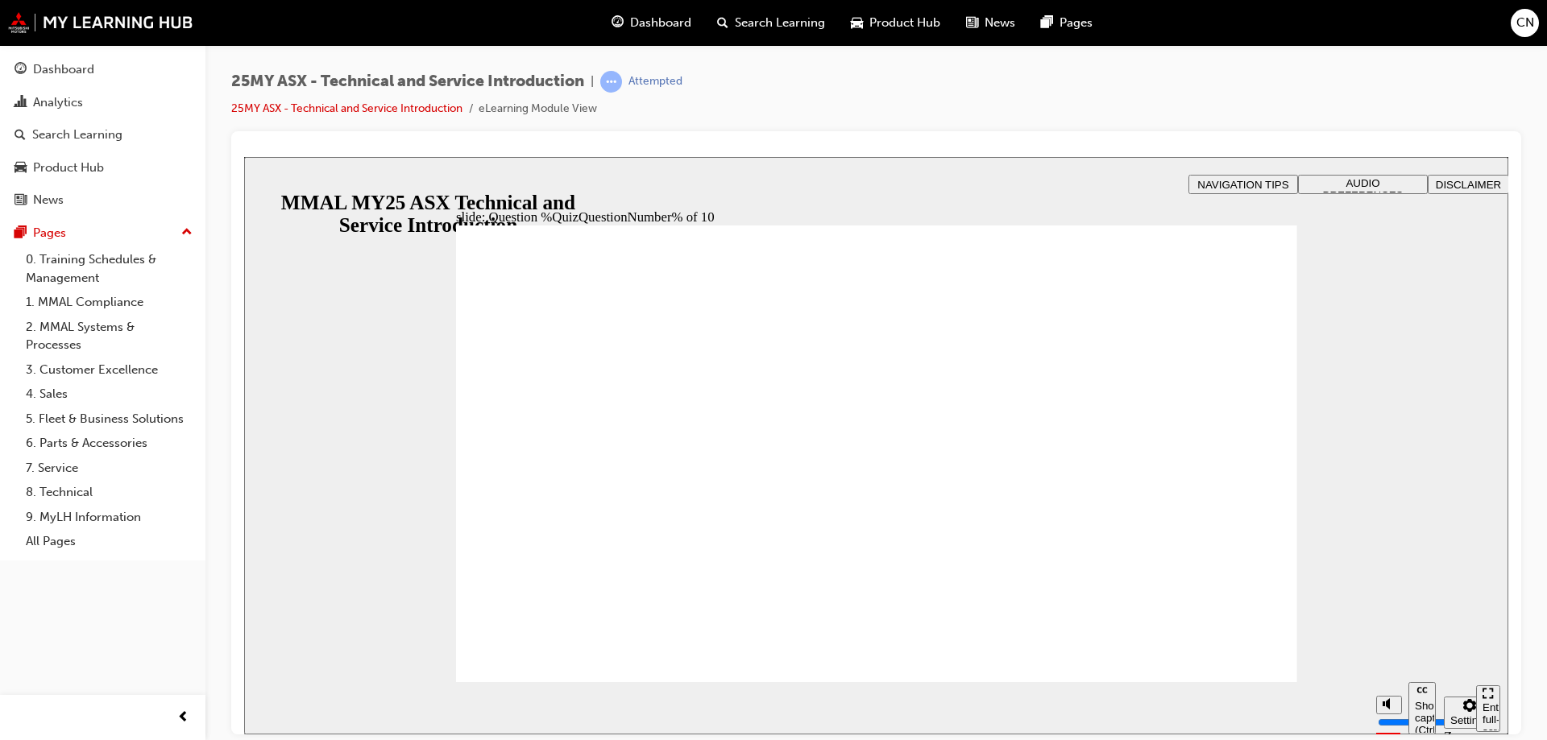
radio input "true"
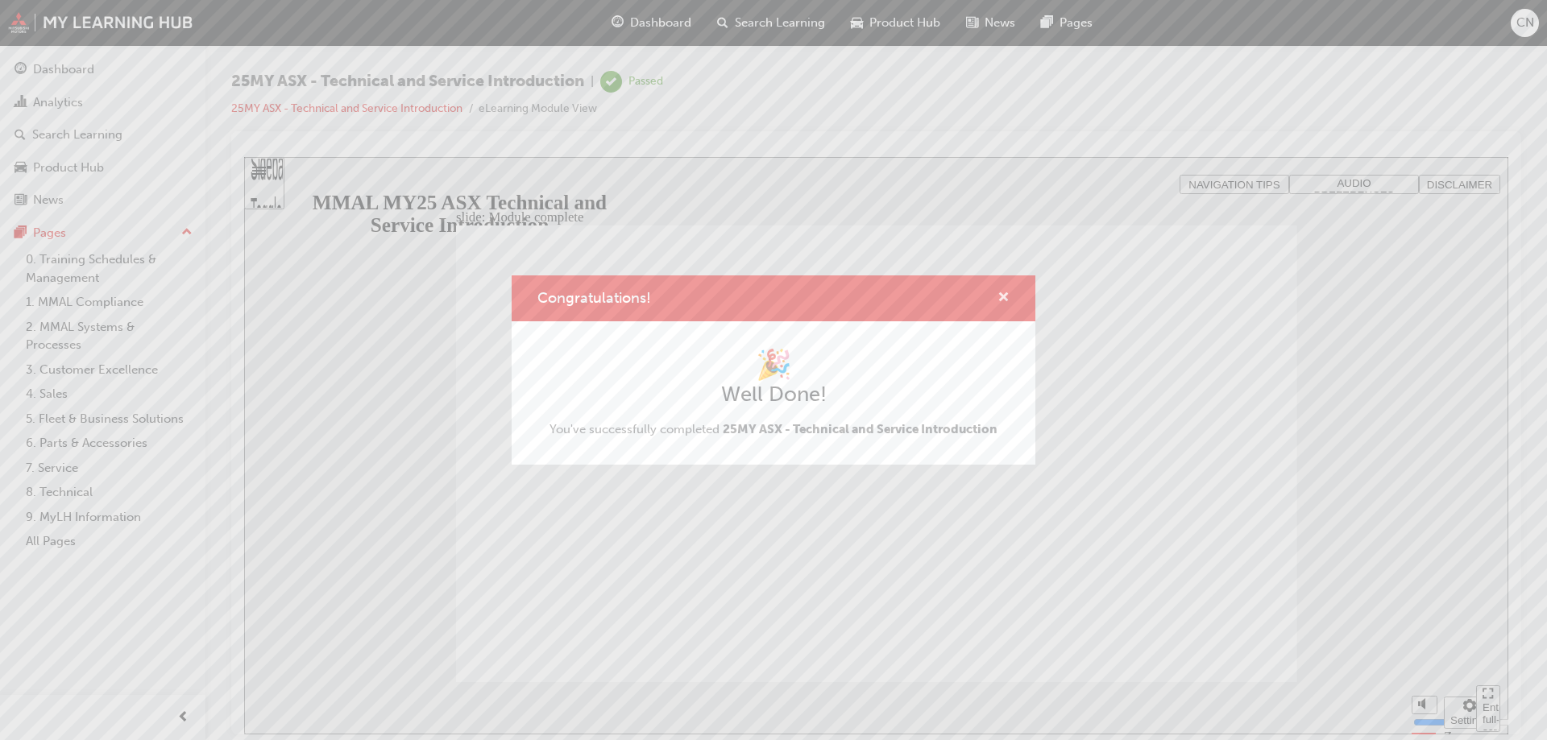
click at [1006, 296] on span "cross-icon" at bounding box center [1004, 299] width 12 height 15
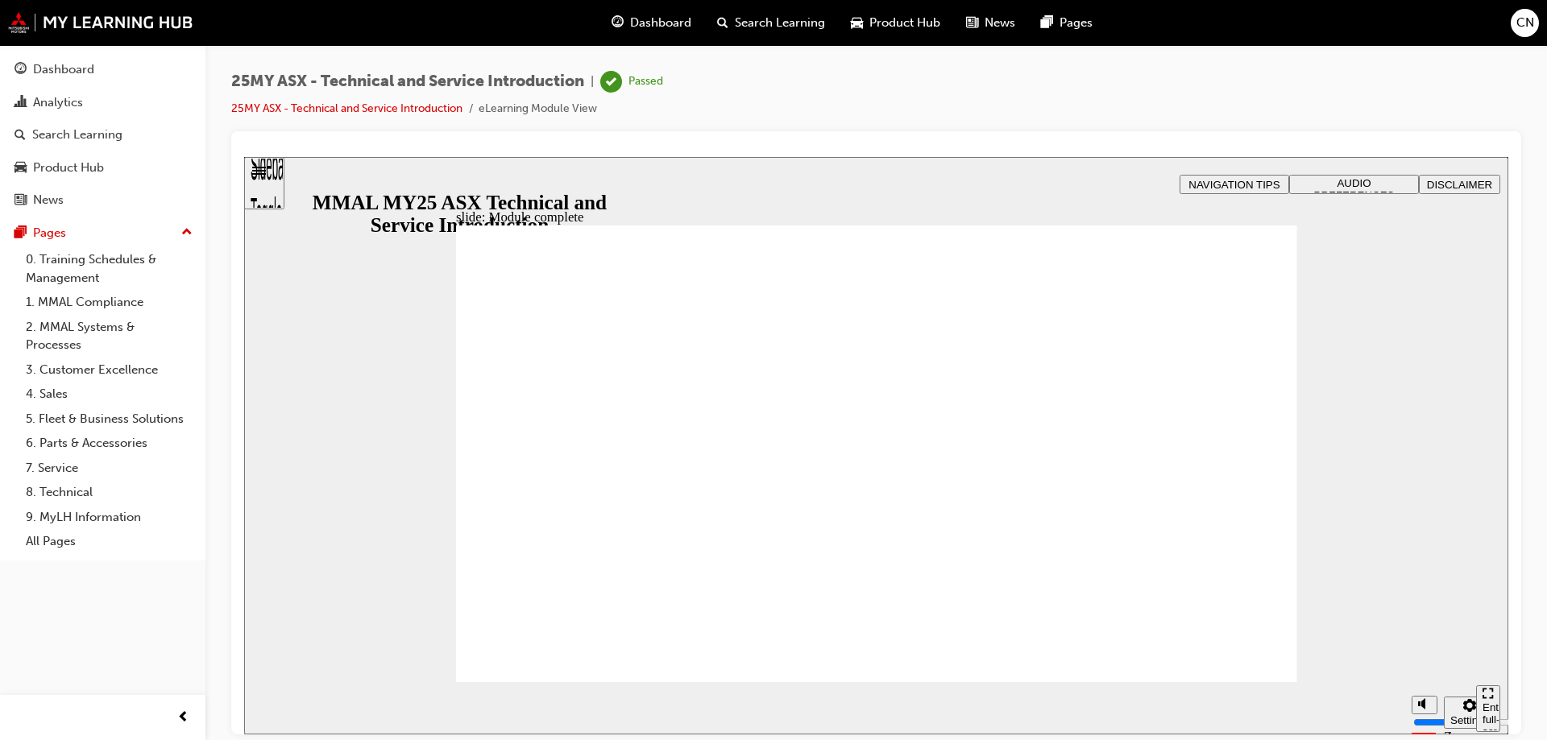
click at [653, 26] on span "Dashboard" at bounding box center [660, 23] width 61 height 19
